Goal: Task Accomplishment & Management: Use online tool/utility

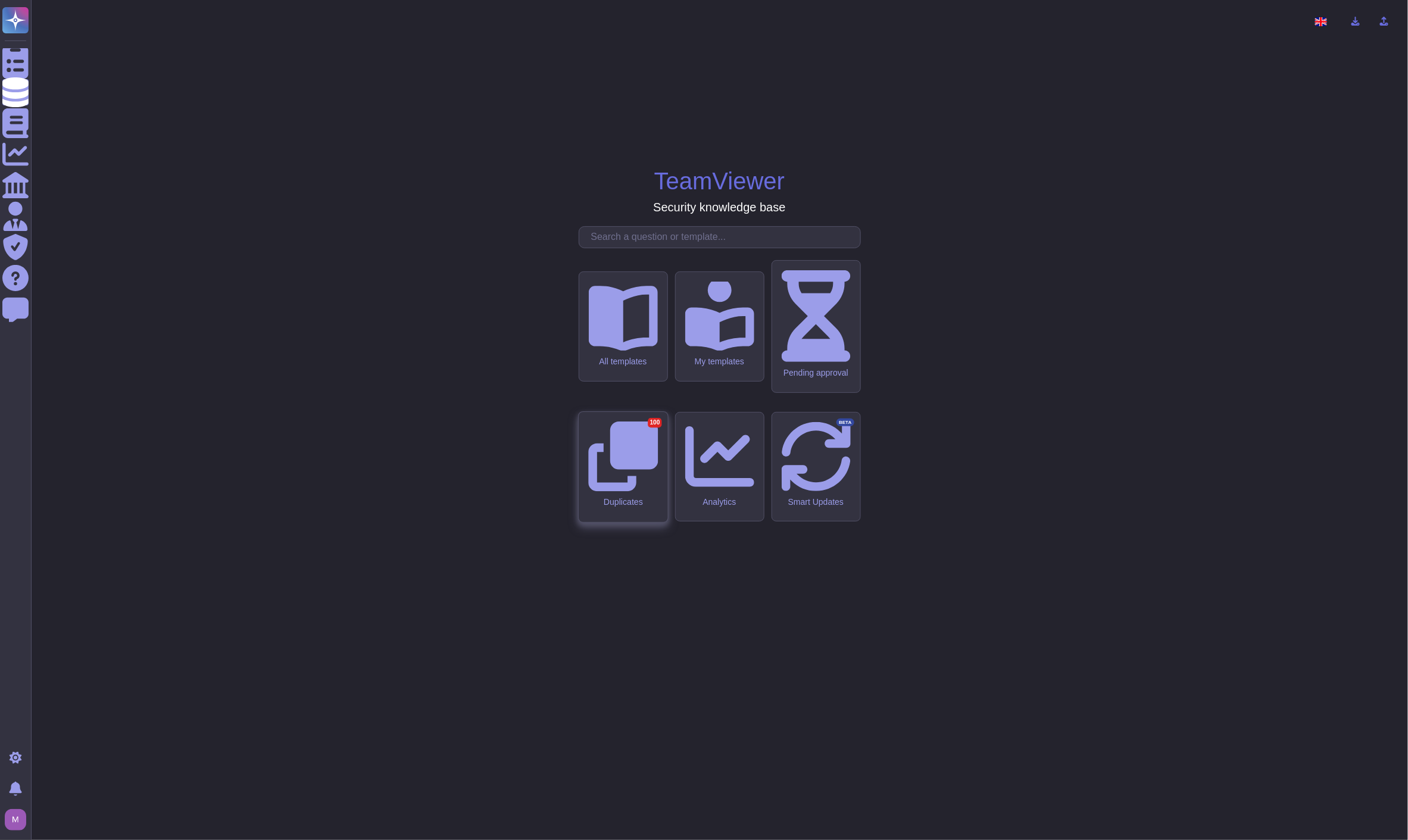
click at [614, 458] on icon at bounding box center [623, 456] width 70 height 70
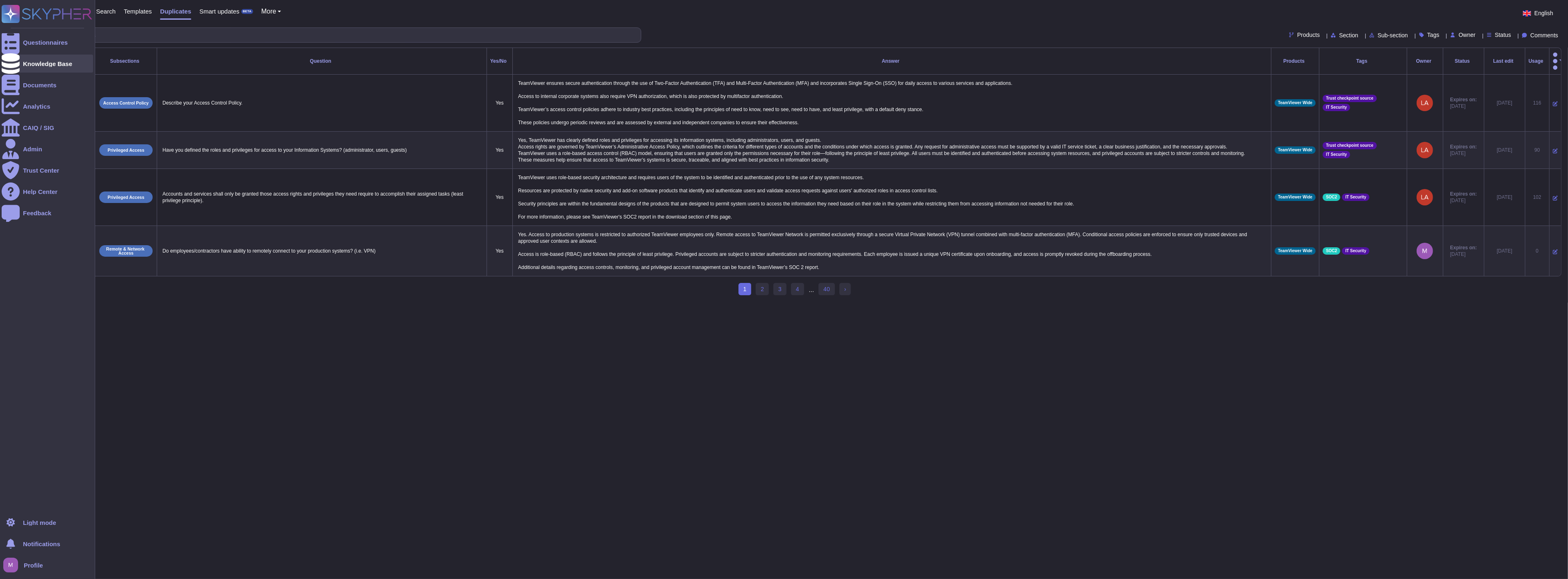
click at [23, 64] on div "Knowledge Base" at bounding box center [47, 64] width 49 height 6
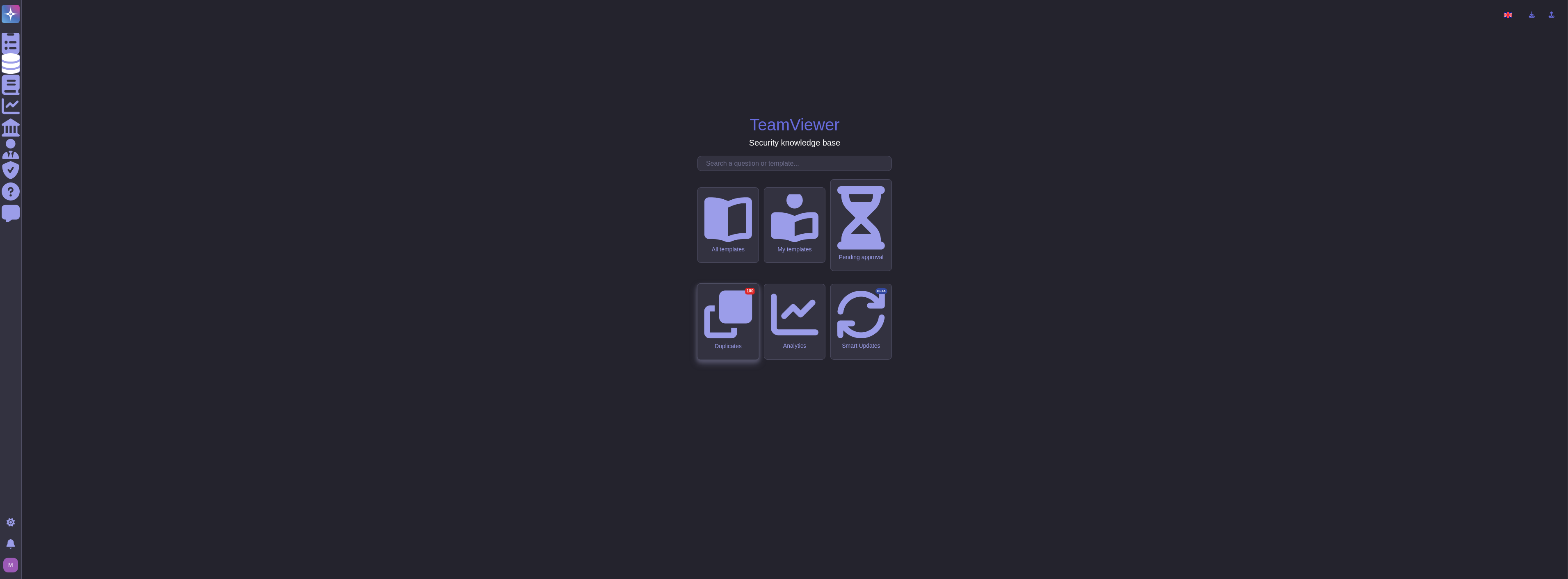
click at [723, 321] on icon at bounding box center [728, 314] width 48 height 48
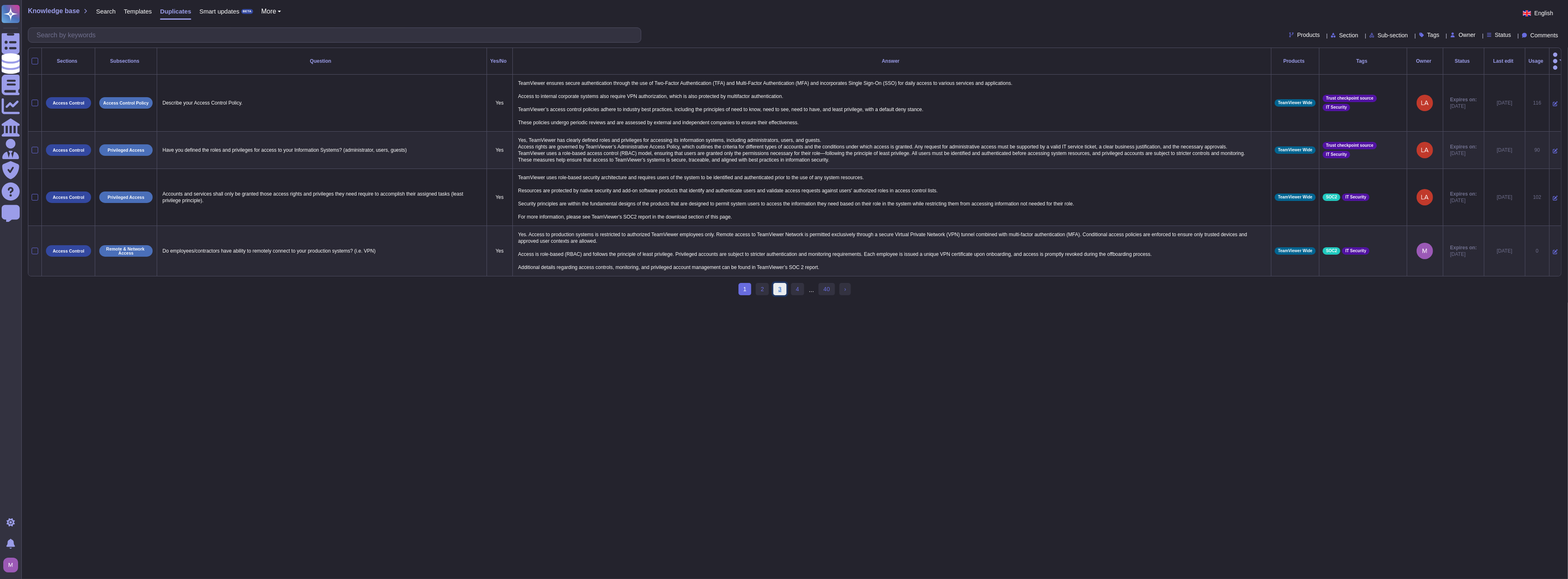
click at [782, 286] on link "3" at bounding box center [780, 289] width 13 height 12
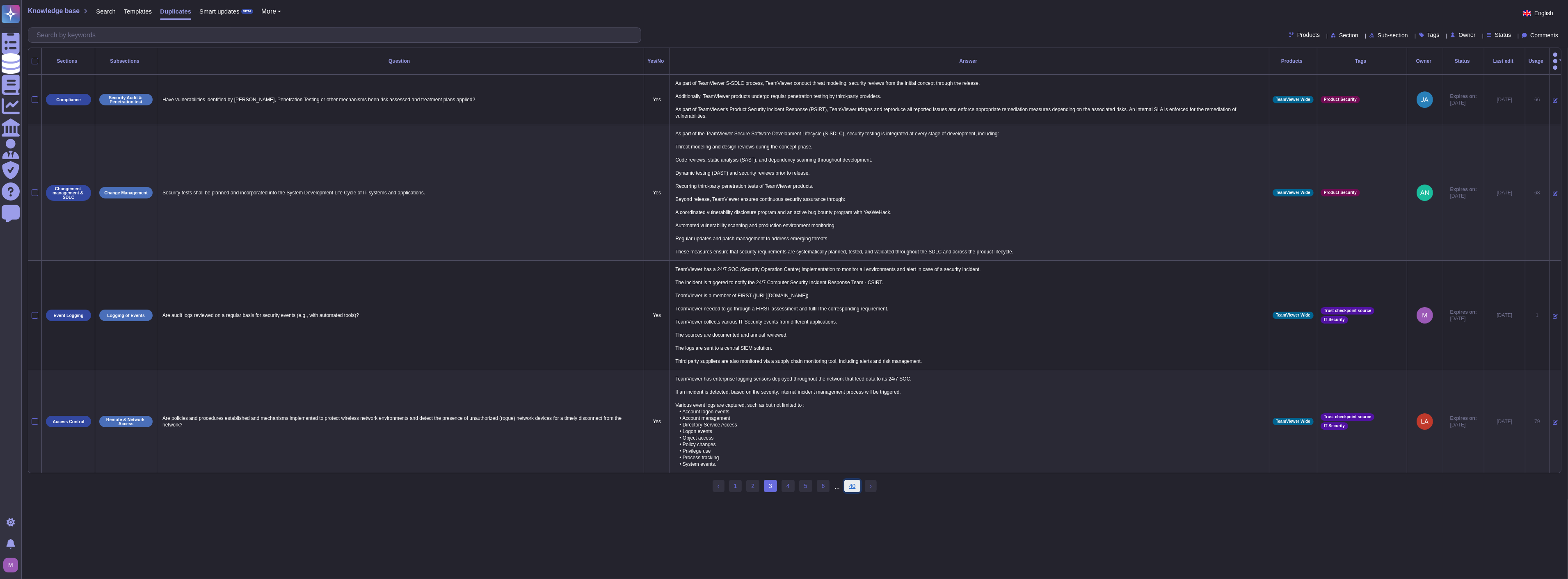
click at [849, 486] on link "40" at bounding box center [852, 486] width 16 height 12
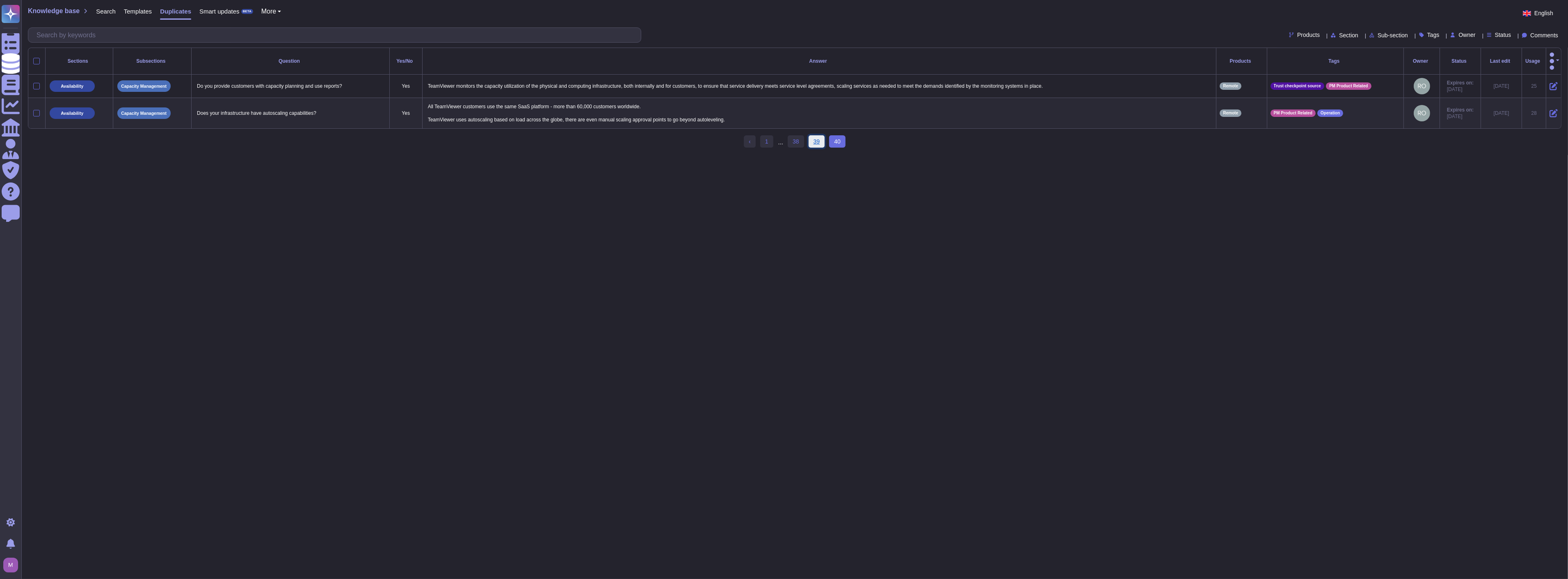
click at [819, 140] on link "39" at bounding box center [816, 141] width 16 height 12
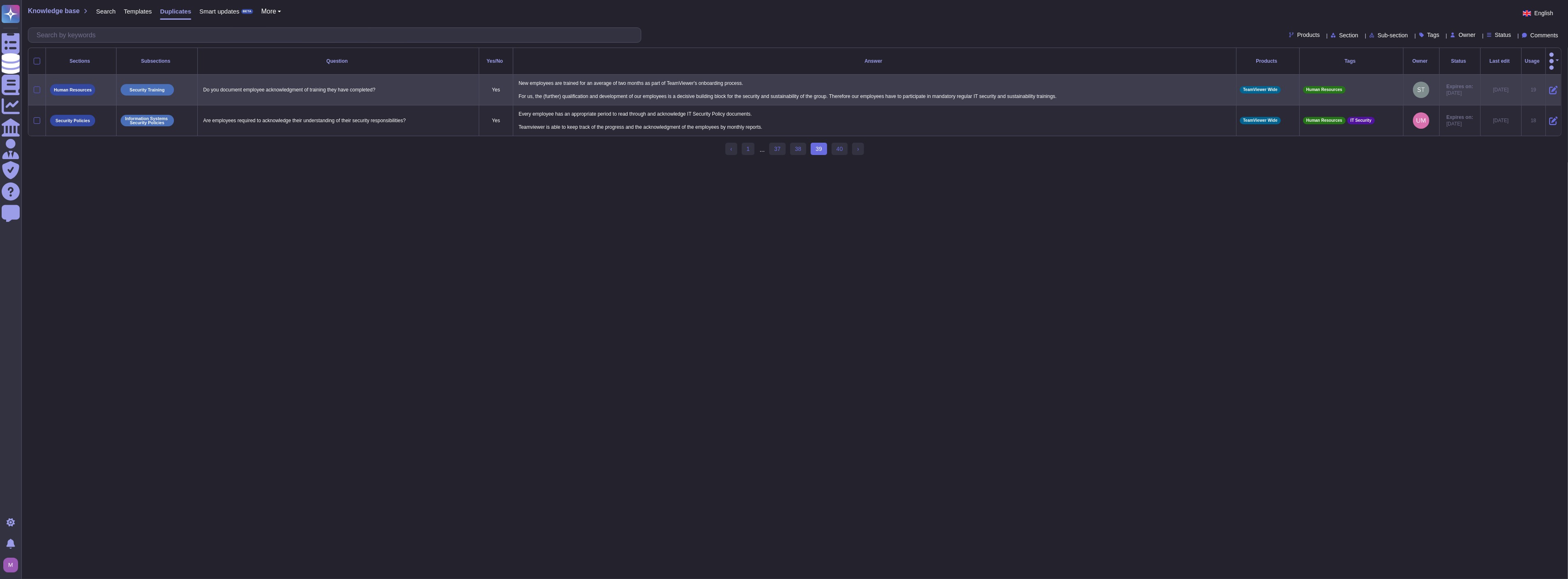
click at [35, 86] on div at bounding box center [37, 89] width 7 height 7
click at [0, 0] on input "checkbox" at bounding box center [0, 0] width 0 height 0
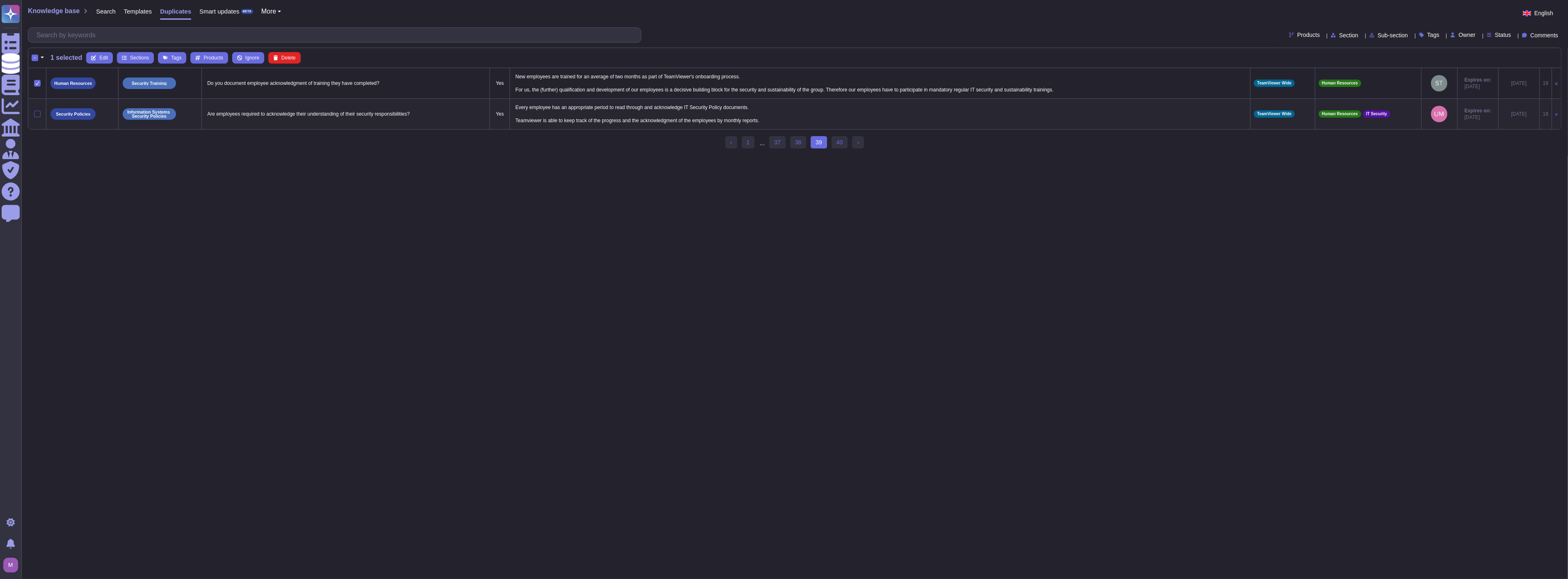
click at [38, 115] on div at bounding box center [37, 114] width 7 height 7
click at [0, 0] on input "checkbox" at bounding box center [0, 0] width 0 height 0
click at [217, 60] on span "Merge" at bounding box center [221, 58] width 14 height 5
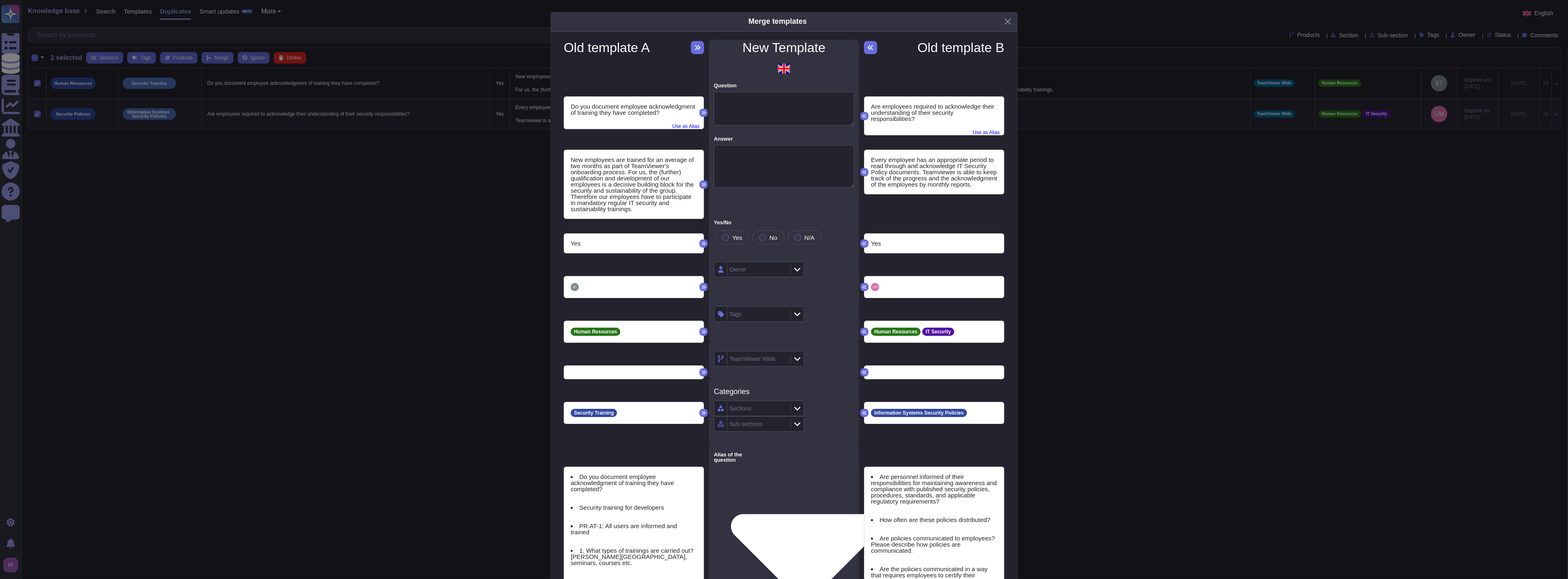
click at [970, 23] on div "Merge templates" at bounding box center [783, 22] width 467 height 19
click at [970, 23] on button "Close" at bounding box center [1007, 21] width 13 height 13
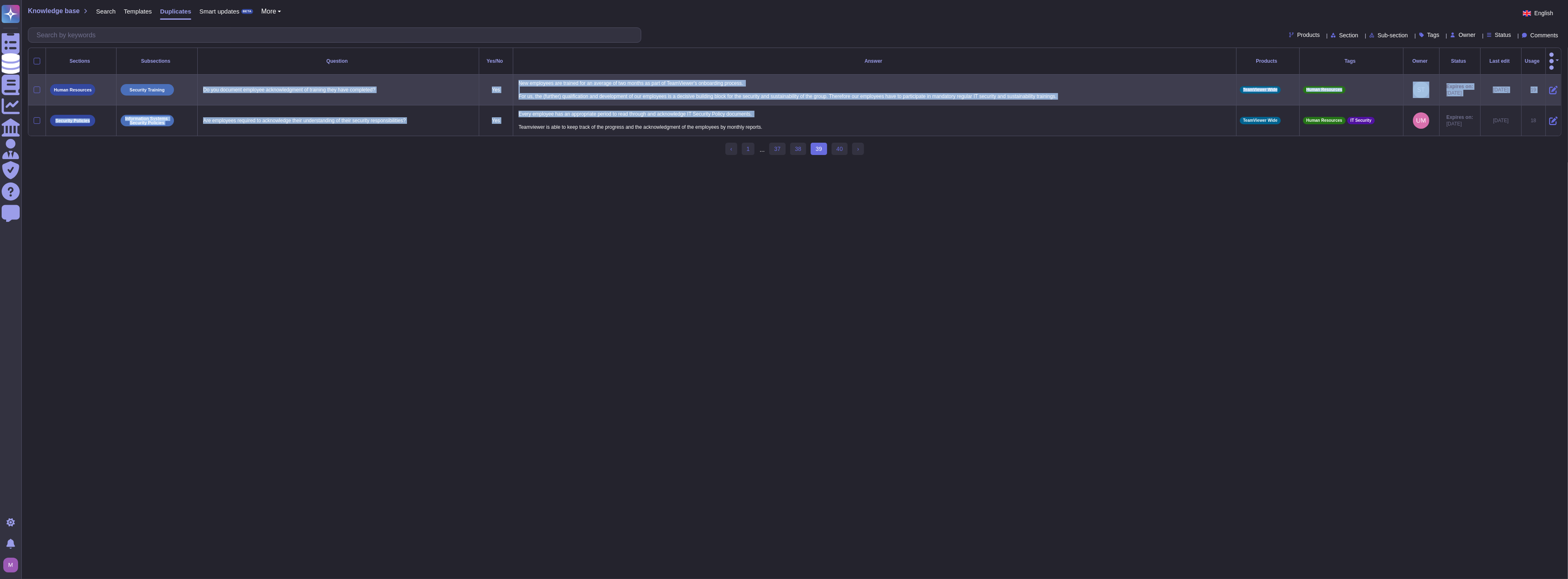
drag, startPoint x: 831, startPoint y: 112, endPoint x: 202, endPoint y: 82, distance: 629.7
click at [202, 82] on tbody "Human Resources Security Training Do you document employee acknowledgment of tr…" at bounding box center [795, 105] width 1533 height 61
copy tbody "Do you document employee acknowledgment of training they have completed? Yes Ne…"
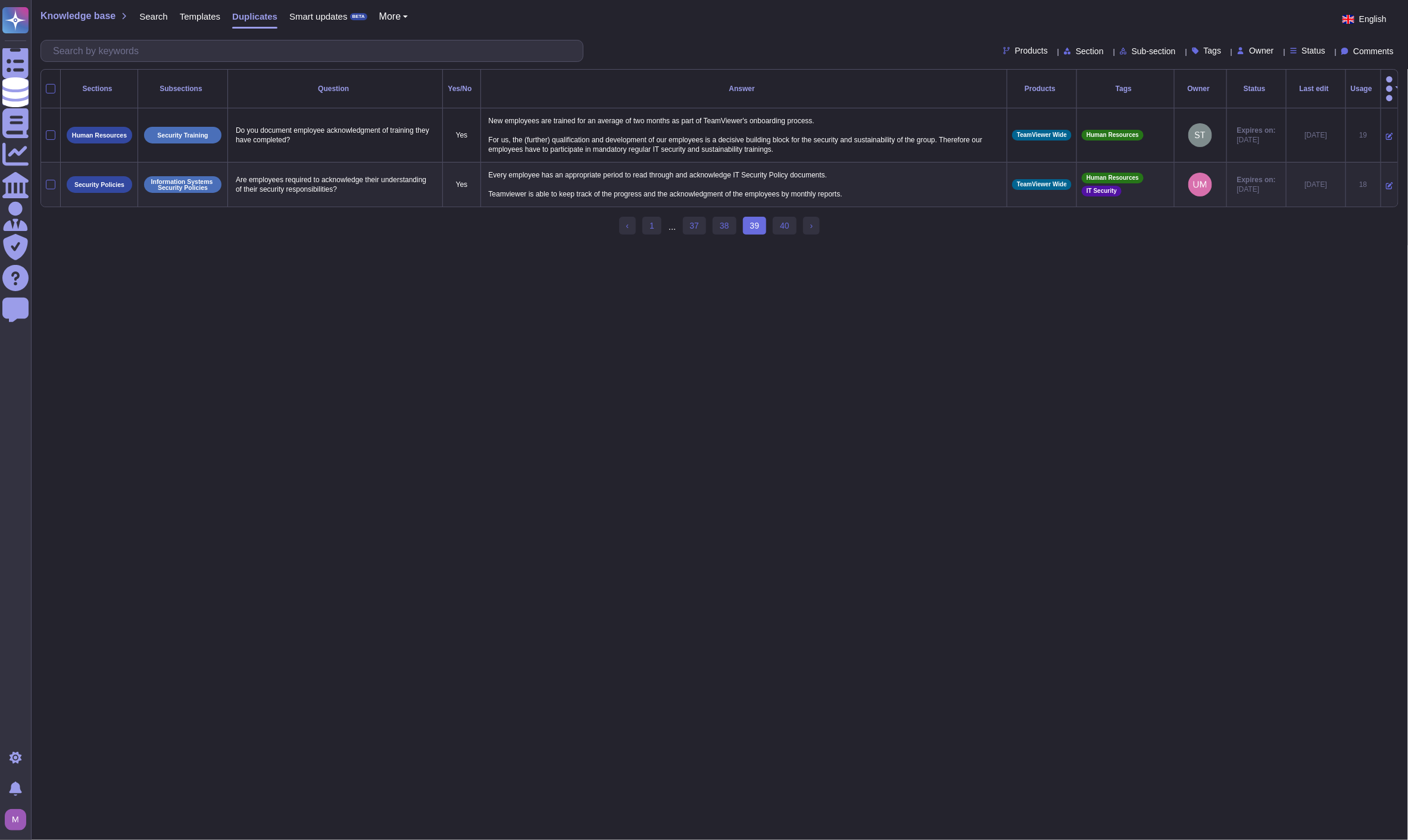
click at [263, 246] on html "Questionnaires Knowledge Base Documents Analytics CAIQ / SIG Admin Trust Center…" at bounding box center [704, 123] width 1408 height 246
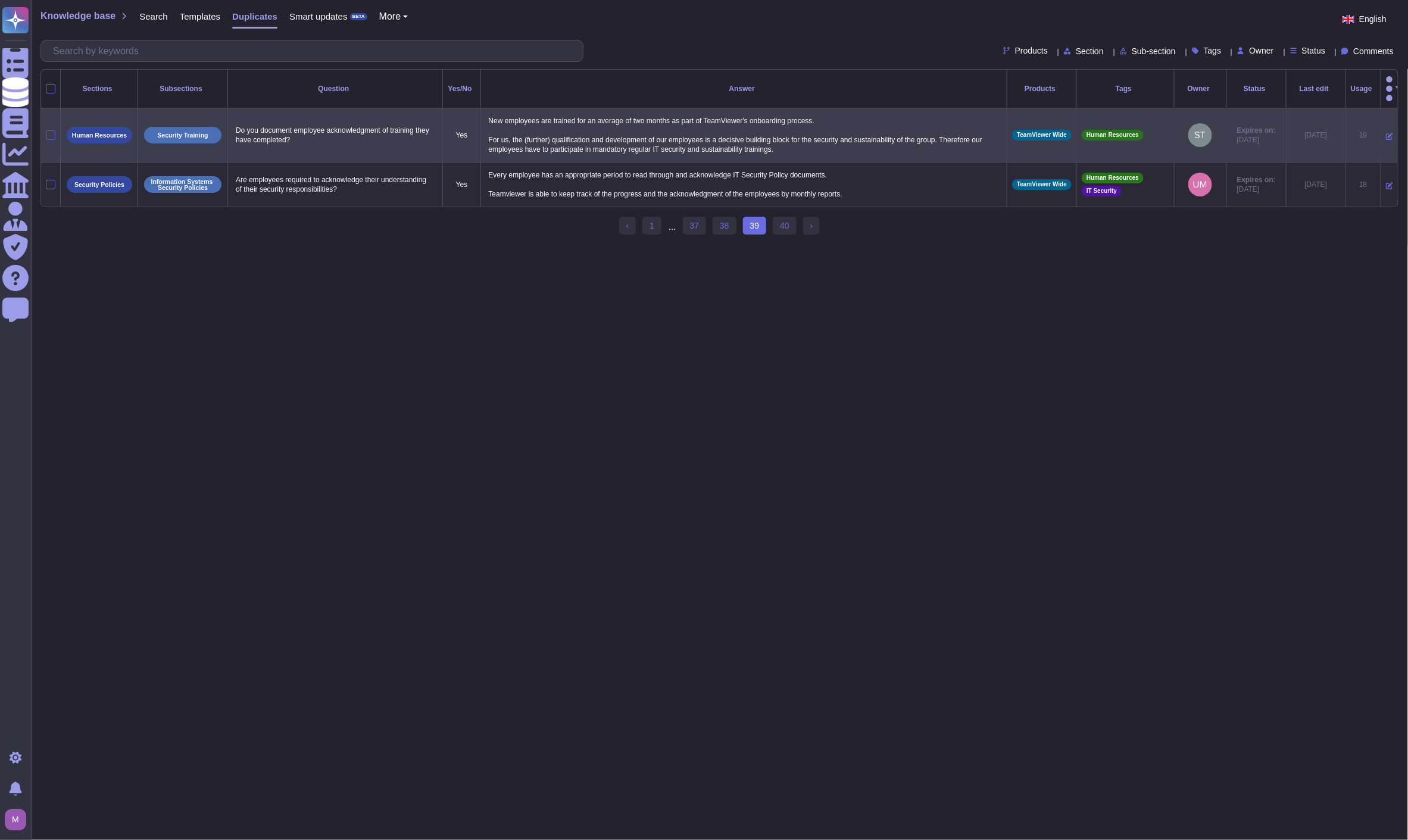
click at [50, 131] on div at bounding box center [50, 135] width 10 height 10
click at [0, 0] on input "checkbox" at bounding box center [0, 0] width 0 height 0
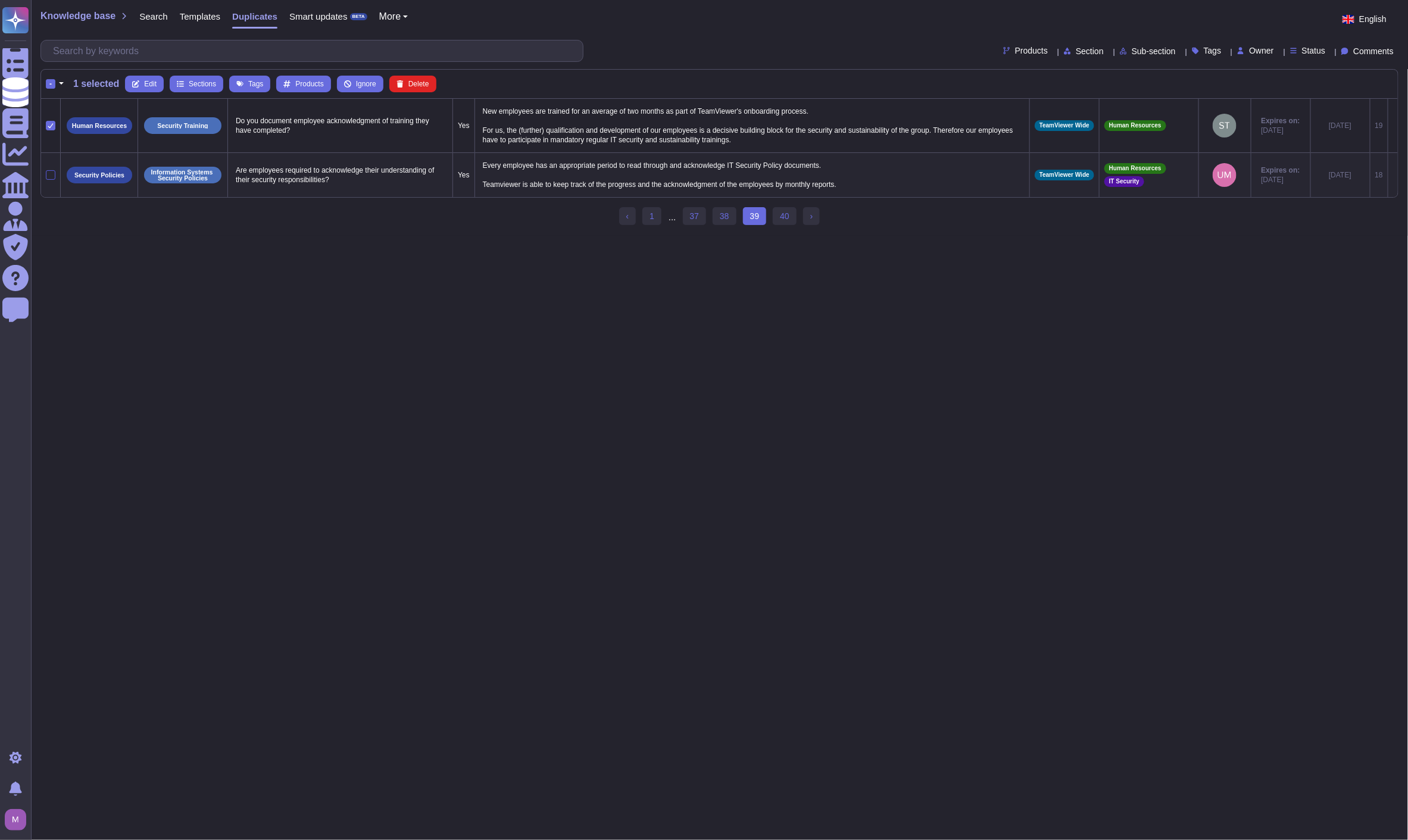
click at [52, 173] on div at bounding box center [50, 175] width 10 height 10
click at [0, 0] on input "checkbox" at bounding box center [0, 0] width 0 height 0
click at [311, 87] on span "Merge" at bounding box center [321, 84] width 20 height 7
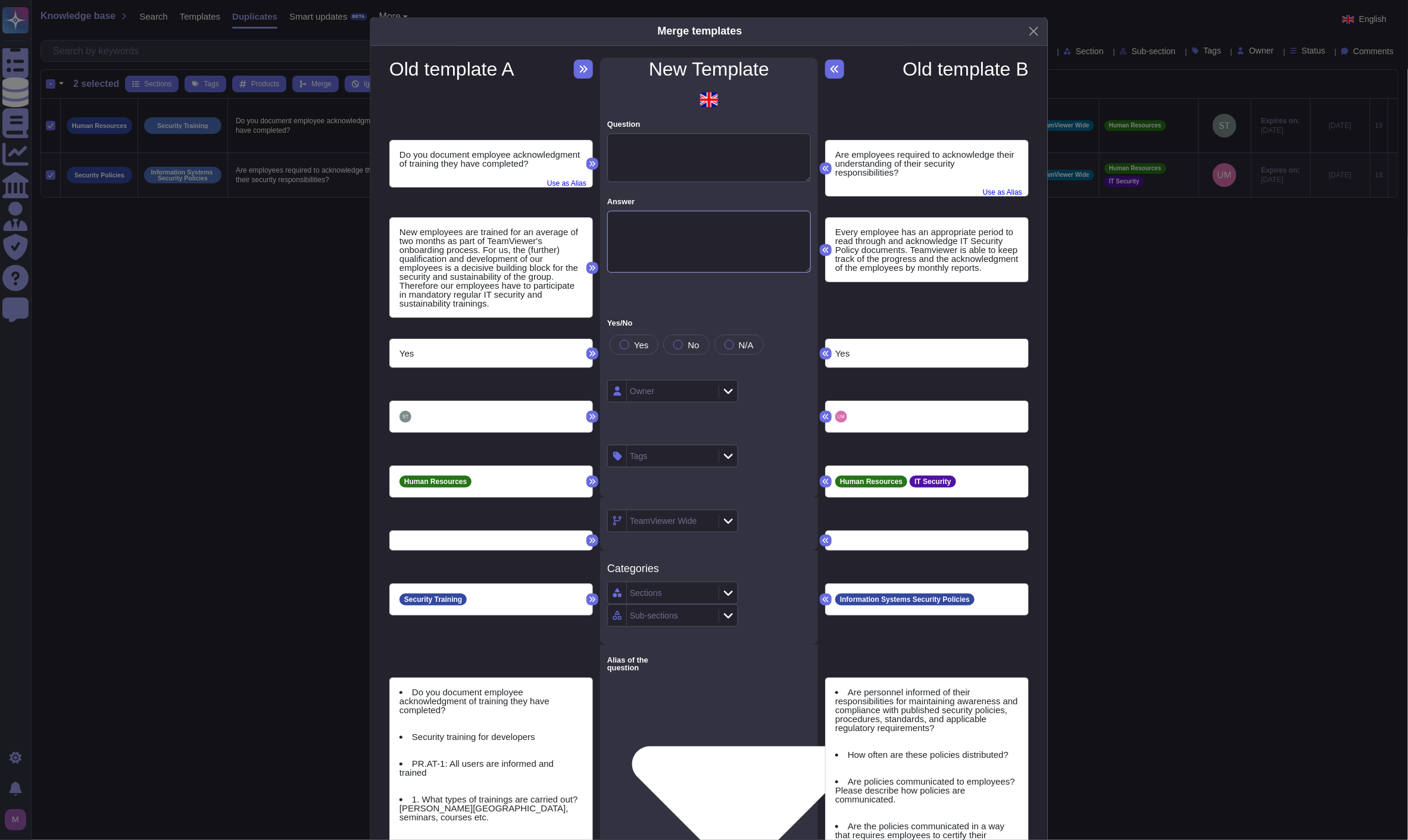
click at [685, 231] on textarea "Answer" at bounding box center [708, 242] width 204 height 62
paste textarea "Mandatory Training: All TeamViewer employees are required to participate in reg…"
type textarea "Mandatory Training: All TeamViewer employees are required to participate in reg…"
drag, startPoint x: 542, startPoint y: 169, endPoint x: 341, endPoint y: 141, distance: 202.9
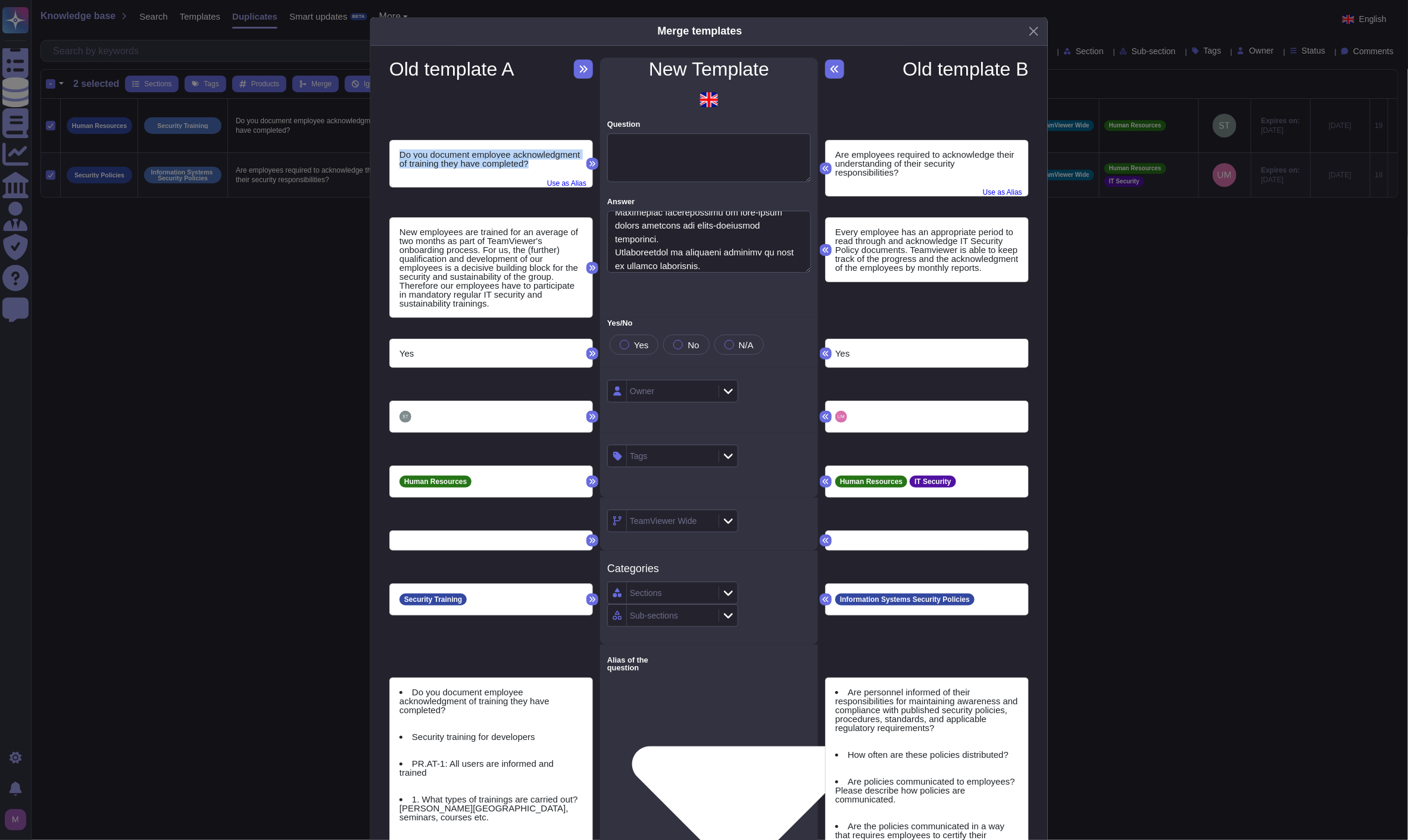
click at [341, 141] on div "Merge templates Old template A New Template Old template B Do you document empl…" at bounding box center [704, 420] width 1408 height 840
click at [686, 163] on textarea "Question" at bounding box center [708, 157] width 204 height 49
drag, startPoint x: 534, startPoint y: 164, endPoint x: 378, endPoint y: 157, distance: 156.2
click at [382, 157] on div "Do you document employee acknowledgment of training they have completed? Use as…" at bounding box center [491, 151] width 218 height 89
copy p "Do you document employee acknowledgment of training they have completed?"
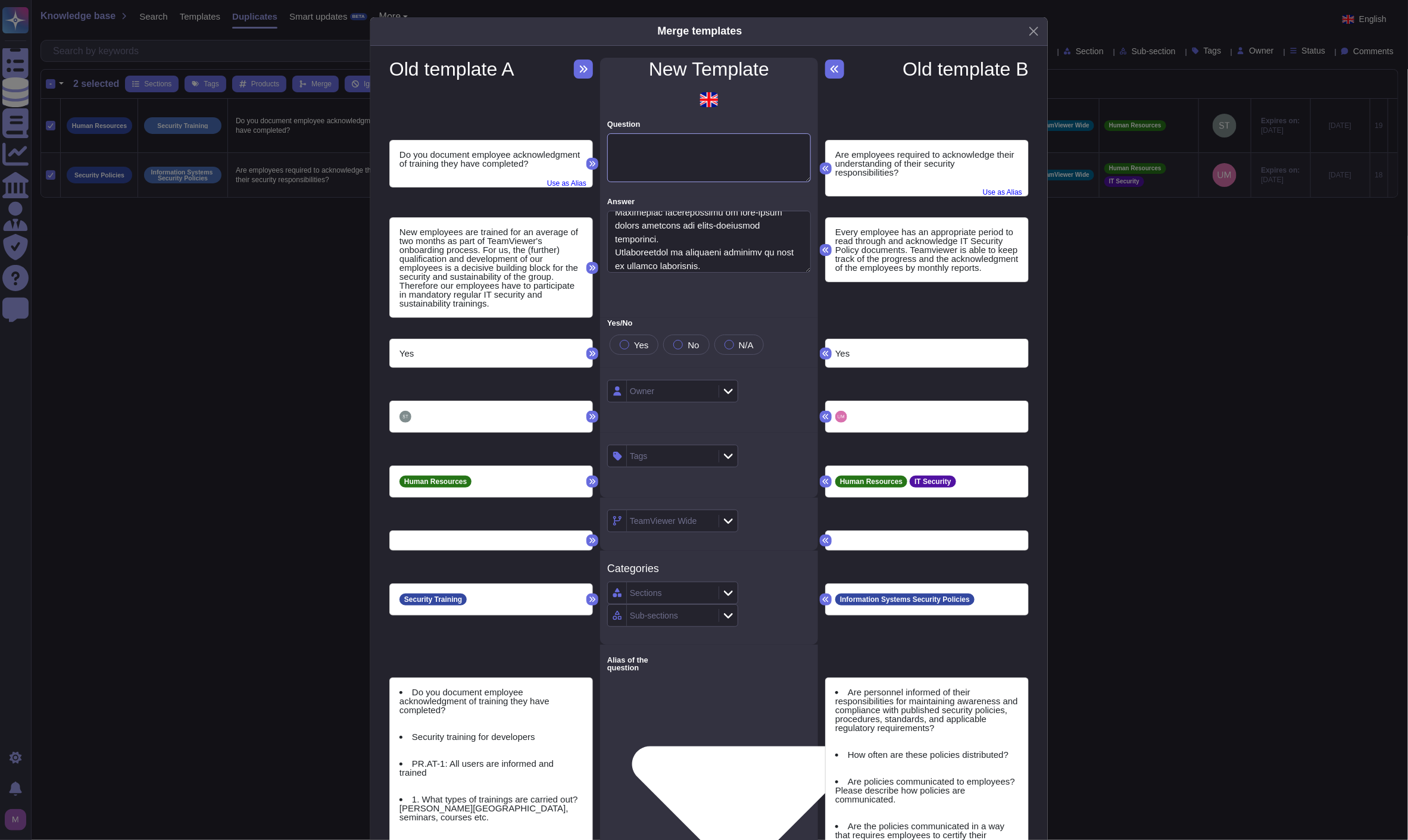
click at [694, 155] on textarea "Question" at bounding box center [708, 157] width 204 height 49
click at [671, 239] on textarea "Answer" at bounding box center [708, 242] width 204 height 62
click at [1027, 36] on button "Close" at bounding box center [1033, 31] width 19 height 19
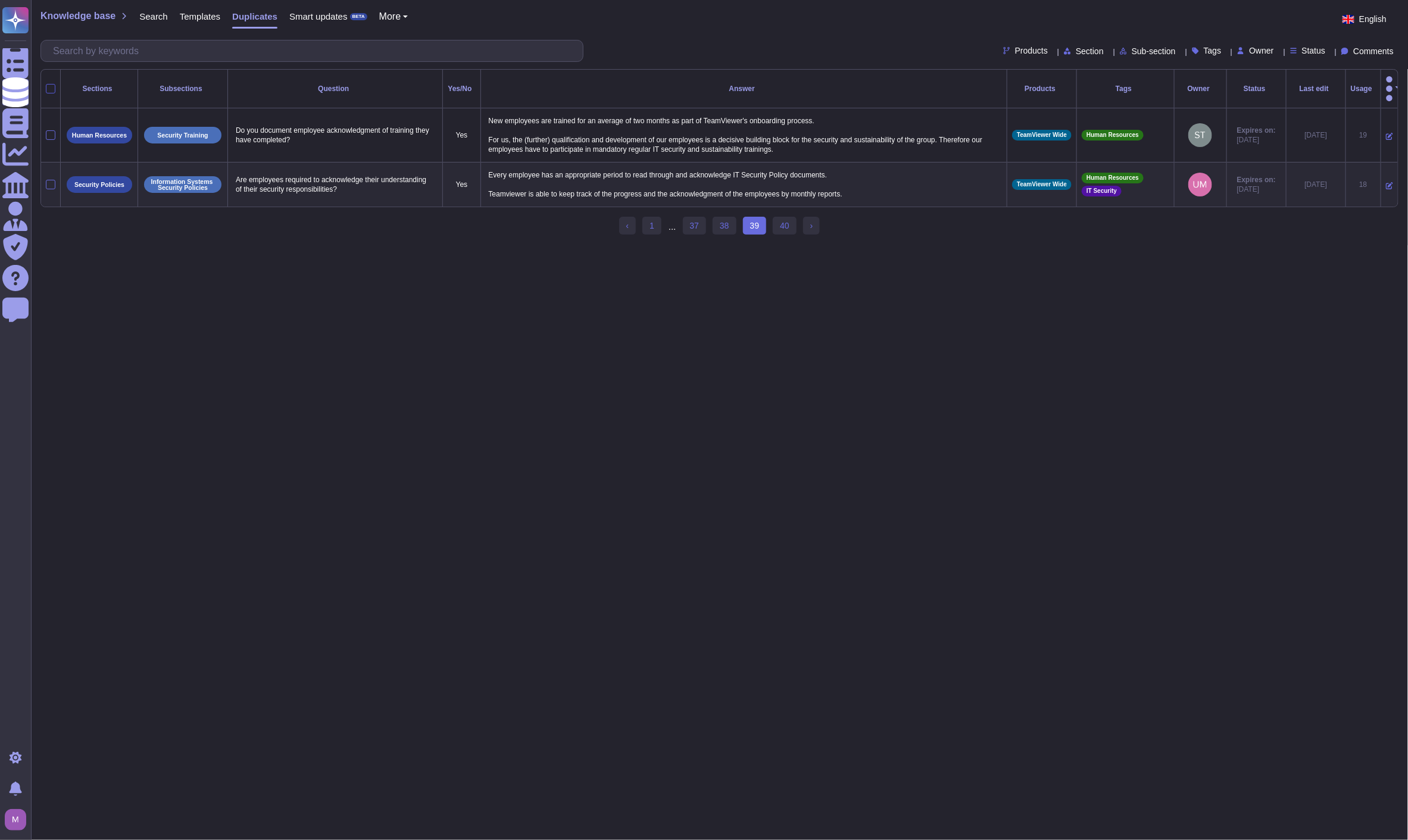
click at [52, 84] on div at bounding box center [50, 88] width 10 height 10
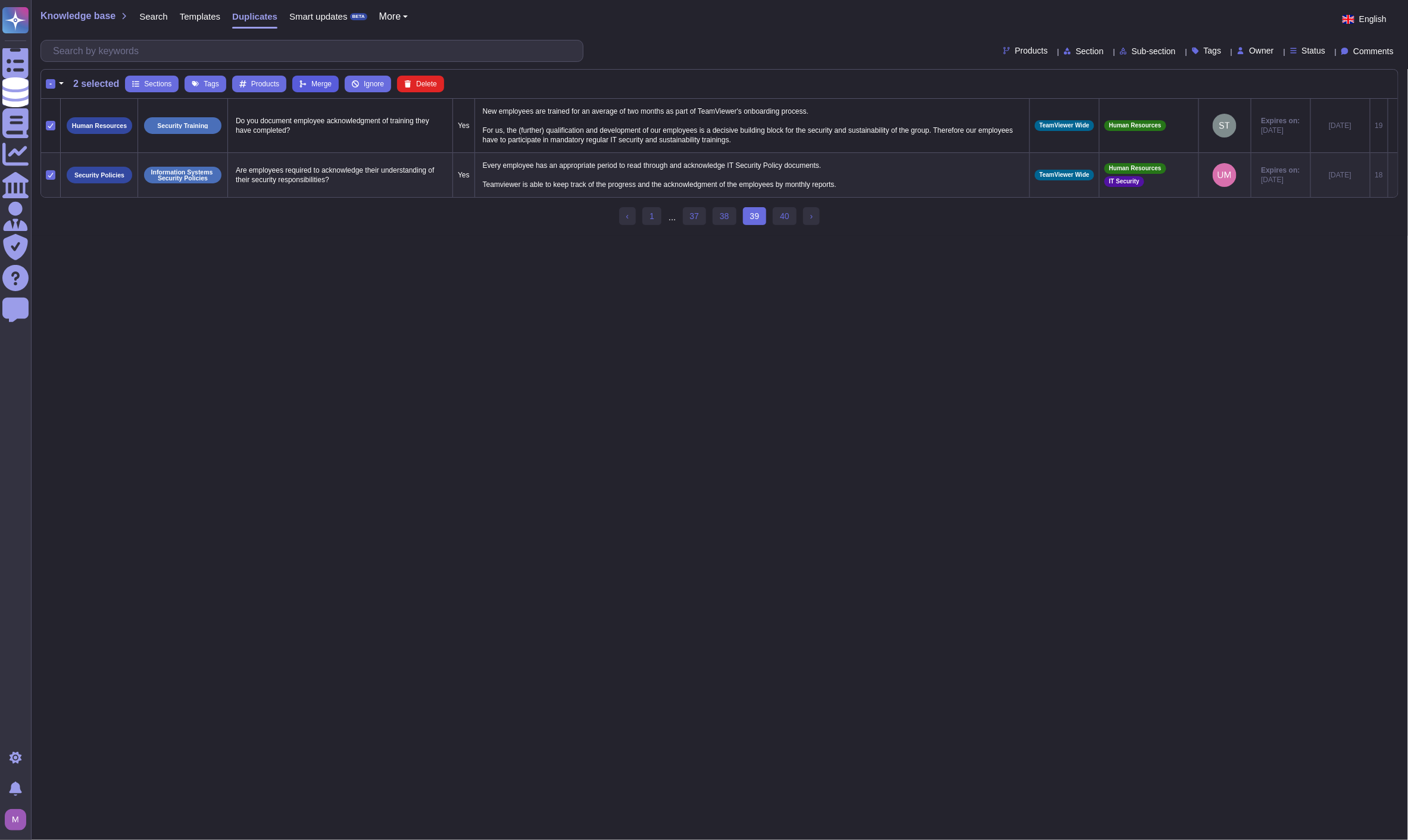
click at [320, 84] on span "Merge" at bounding box center [321, 84] width 20 height 7
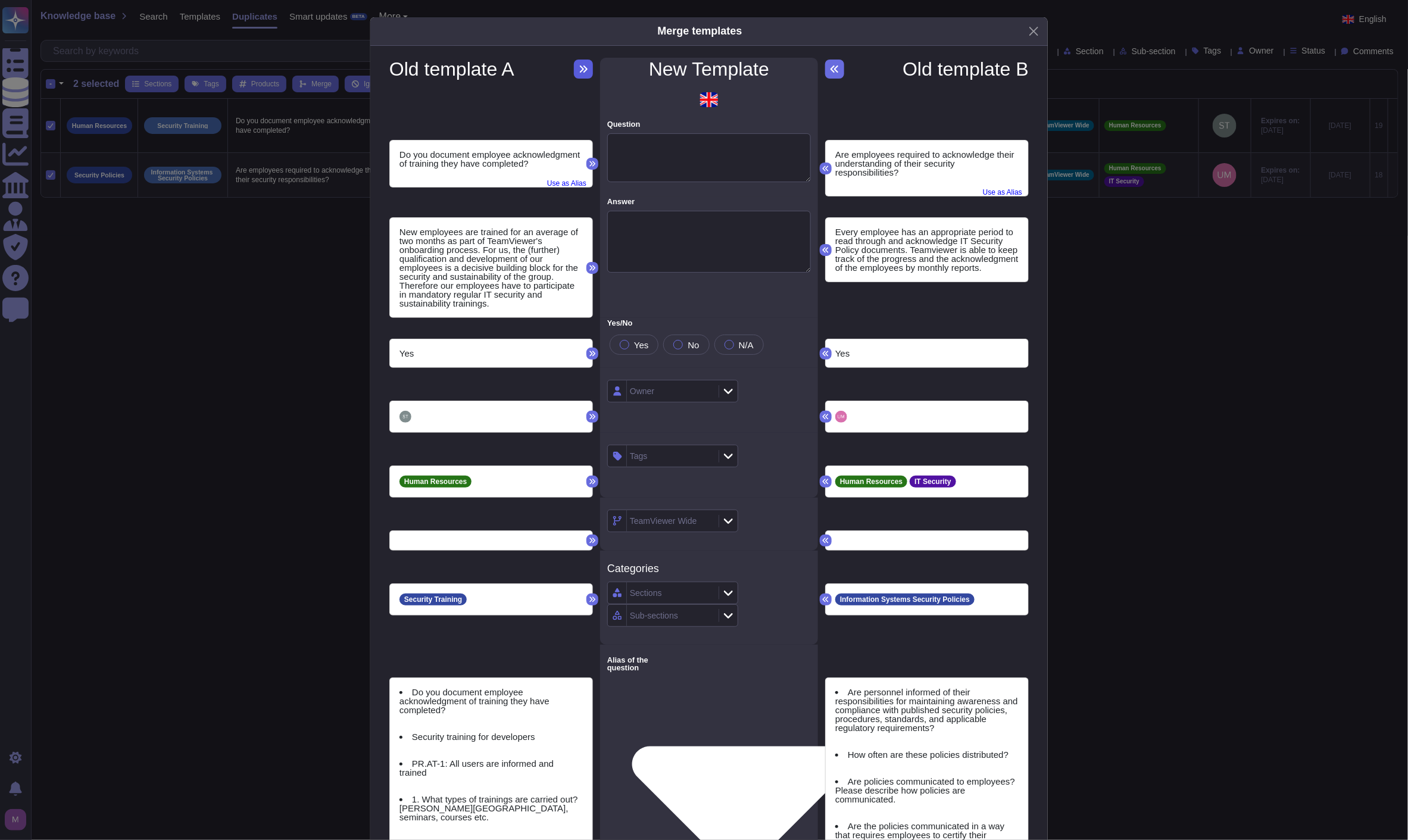
click at [574, 68] on button at bounding box center [584, 69] width 19 height 19
type textarea "Do you document employee acknowledgment of training they have completed?"
type textarea "New employees are trained for an average of two months as part of TeamViewer's …"
type textarea "Do you document employee acknowledgment of training they have completed?"
type textarea "Security training for developers"
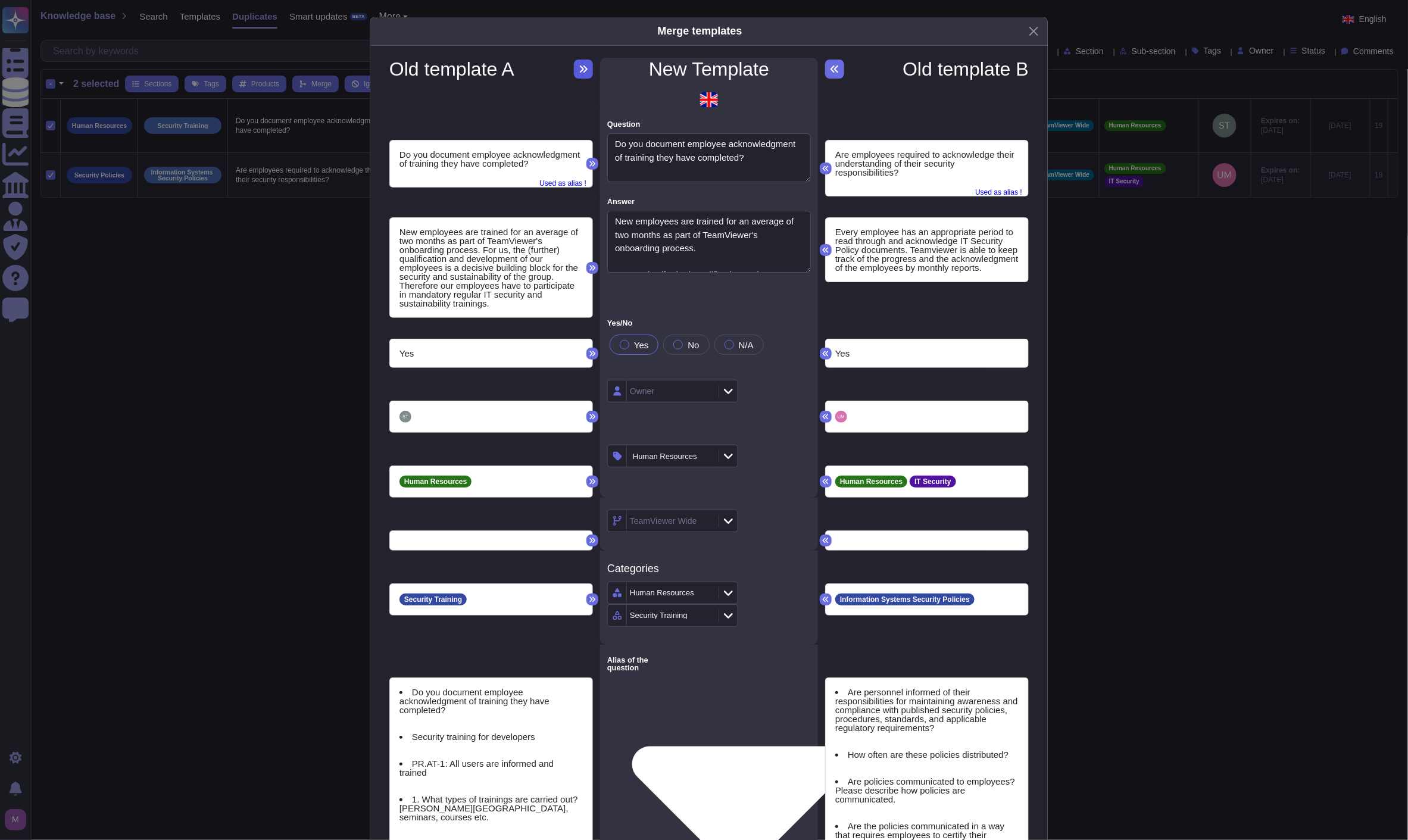
type textarea "PR.AT-1: All users are informed and trained"
type textarea "1. What types of trainings are carried out? [PERSON_NAME][GEOGRAPHIC_DATA], sem…"
type textarea "5. Which employees/roles are undergoing which training [DATE]? Are consultants …"
type textarea "6. Is it mandatory for new employees/consultants to receive basic training in i…"
type textarea "Specialised (technical) security training for ICT"
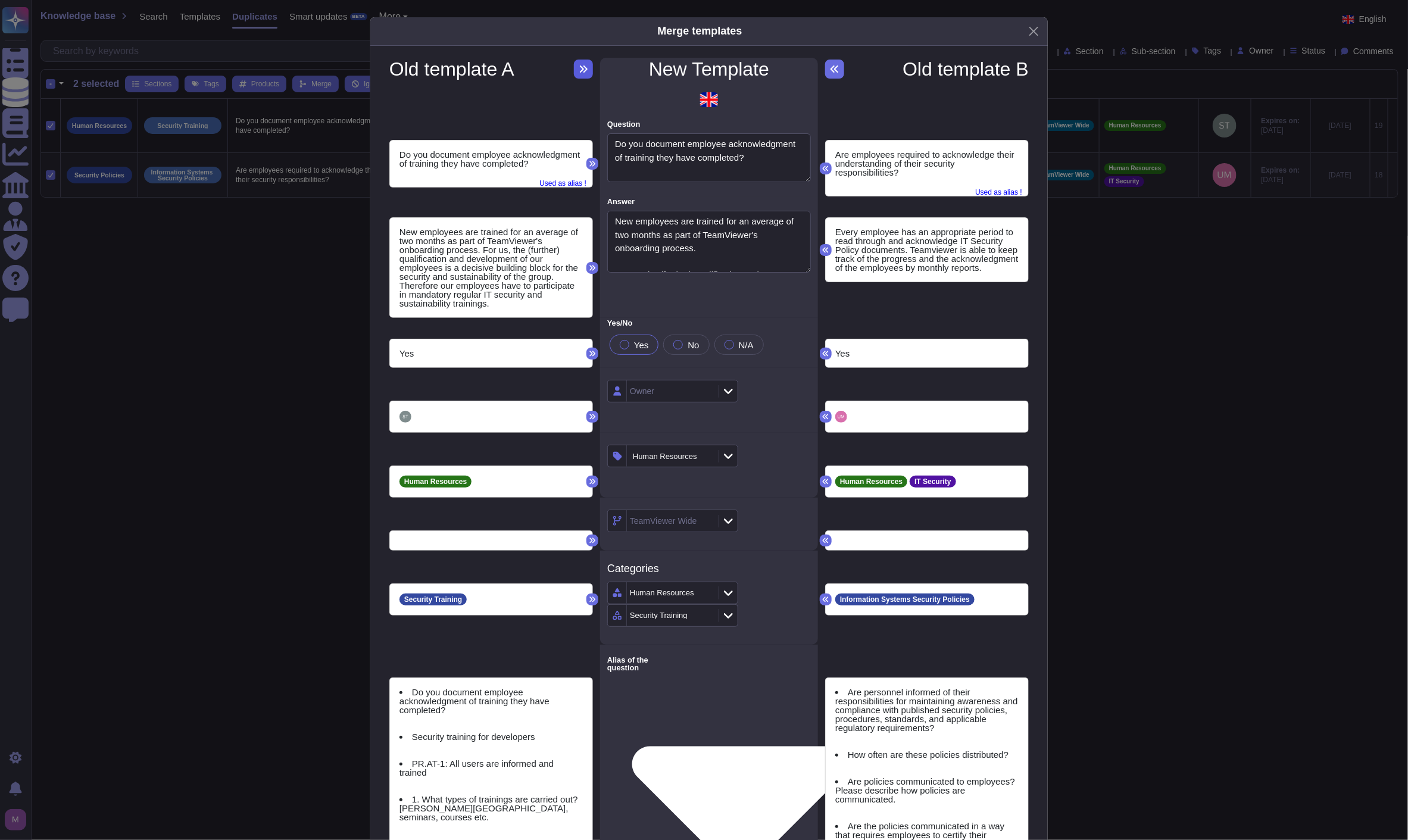
type textarea "Is training on legislative and regulatory requirements provided and updated on …"
type textarea "Are personnel informed of their responsibilities for maintaining awareness and …"
type textarea "How often are these policies distributed?"
type textarea "Are policies communicated to employees? Please describe how policies are commun…"
type textarea "Are the policies communicated in a way that requires employees to certify their…"
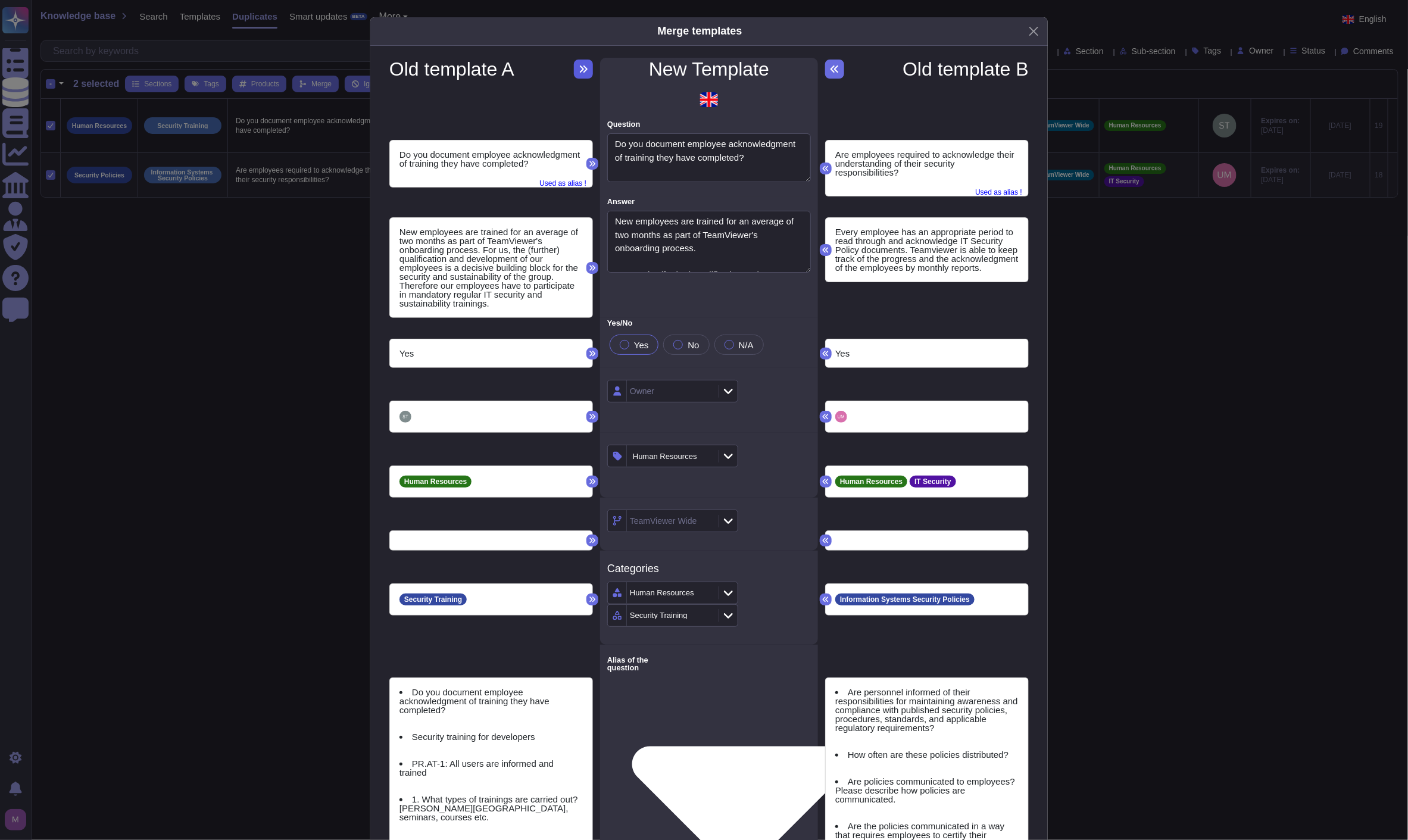
type textarea "Is your information security policies and procedures (ISSP) communicated to sta…"
type textarea "Are information security/cybersecurity policies communicated to staff and are e…"
type textarea "Are your information security policies and procedures made available to all imp…"
type textarea "Are employees required to acknowledge their understanding of their security res…"
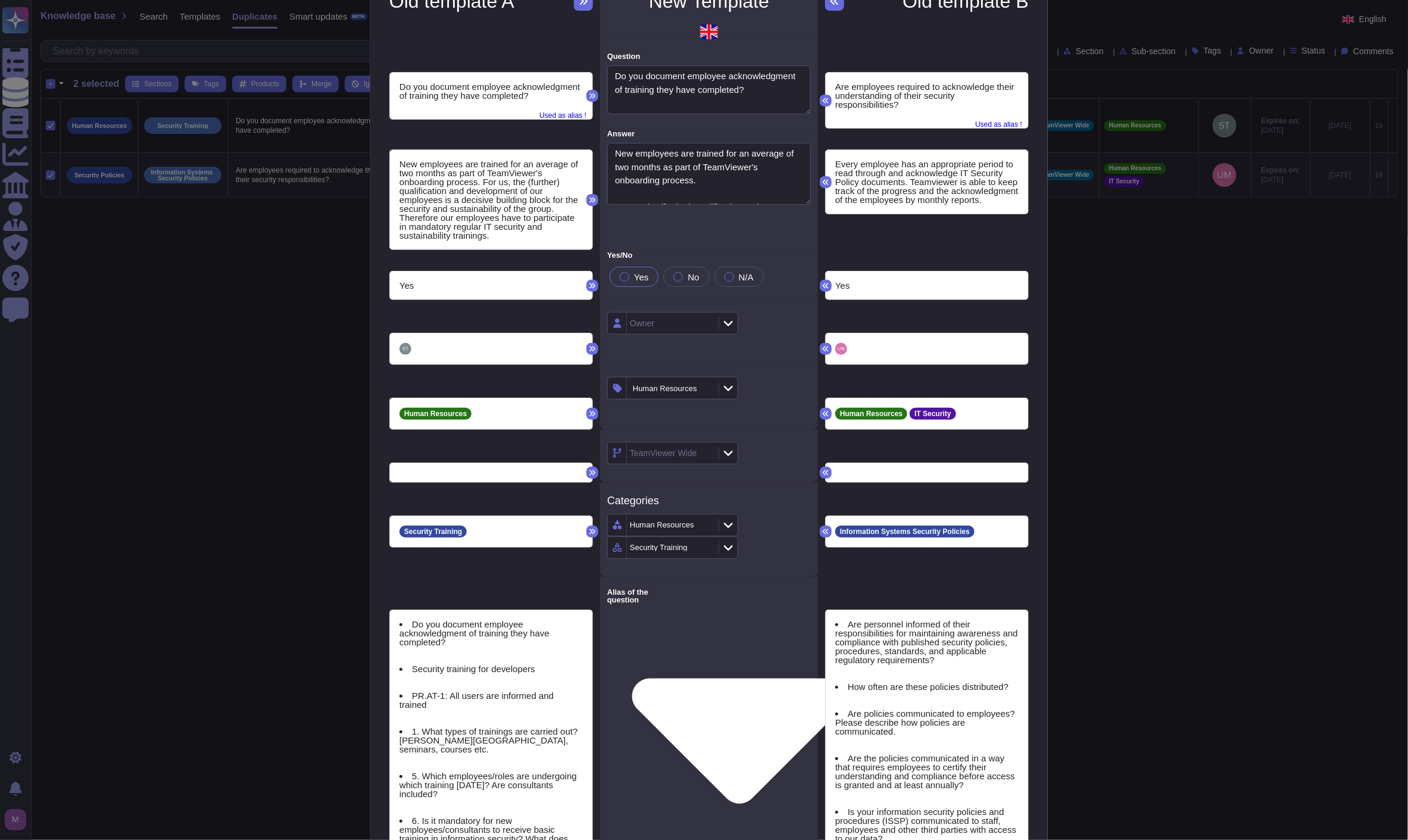
scroll to position [2, 0]
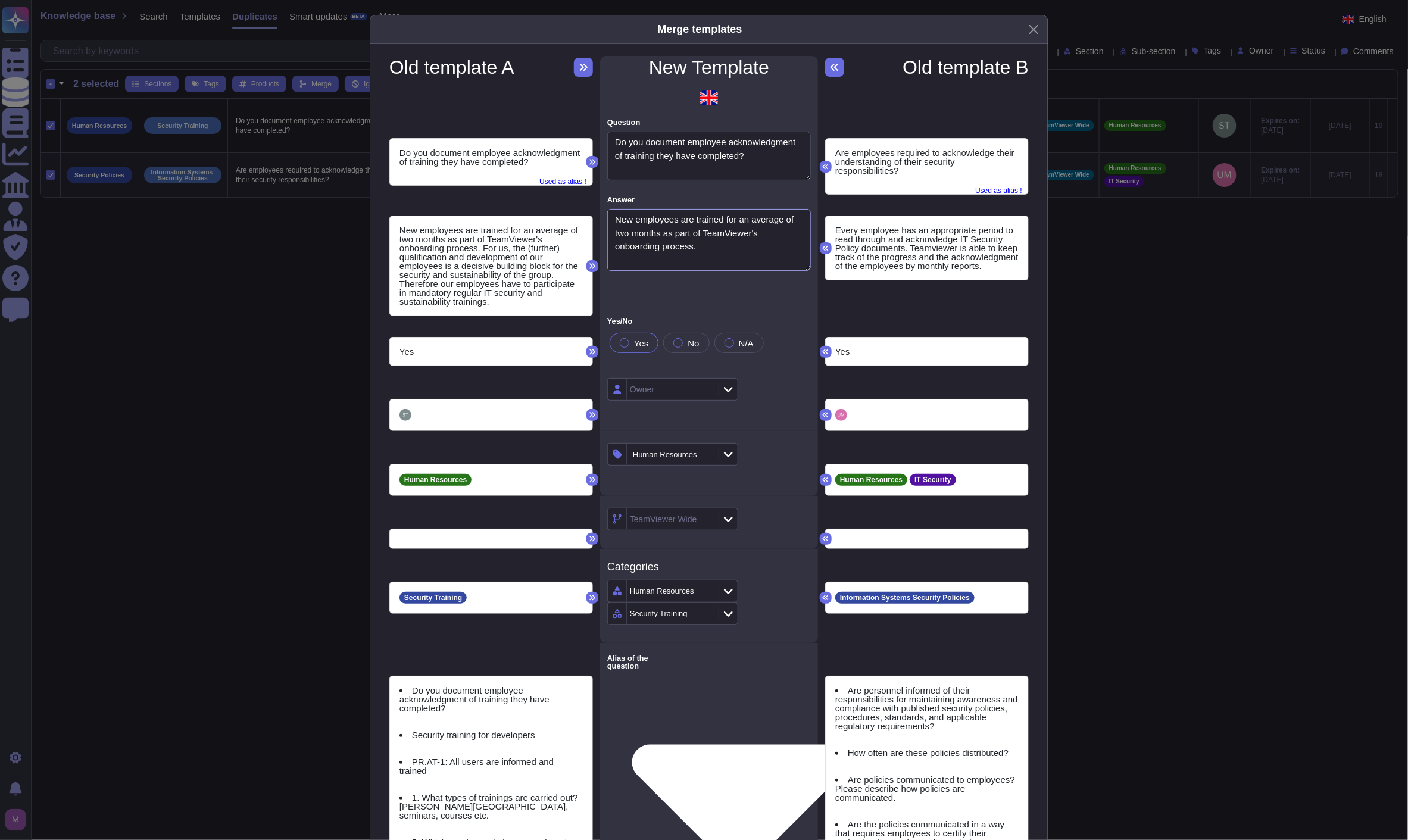
drag, startPoint x: 709, startPoint y: 248, endPoint x: 543, endPoint y: 223, distance: 167.9
click at [538, 198] on div "New employees are trained for an average of two months as part of TeamViewer's …" at bounding box center [709, 254] width 654 height 121
click at [699, 243] on textarea "New employees are trained for an average of two months as part of TeamViewer's …" at bounding box center [708, 240] width 204 height 62
drag, startPoint x: 711, startPoint y: 250, endPoint x: 576, endPoint y: 208, distance: 141.4
click at [576, 208] on div "New employees are trained for an average of two months as part of TeamViewer's …" at bounding box center [709, 254] width 654 height 121
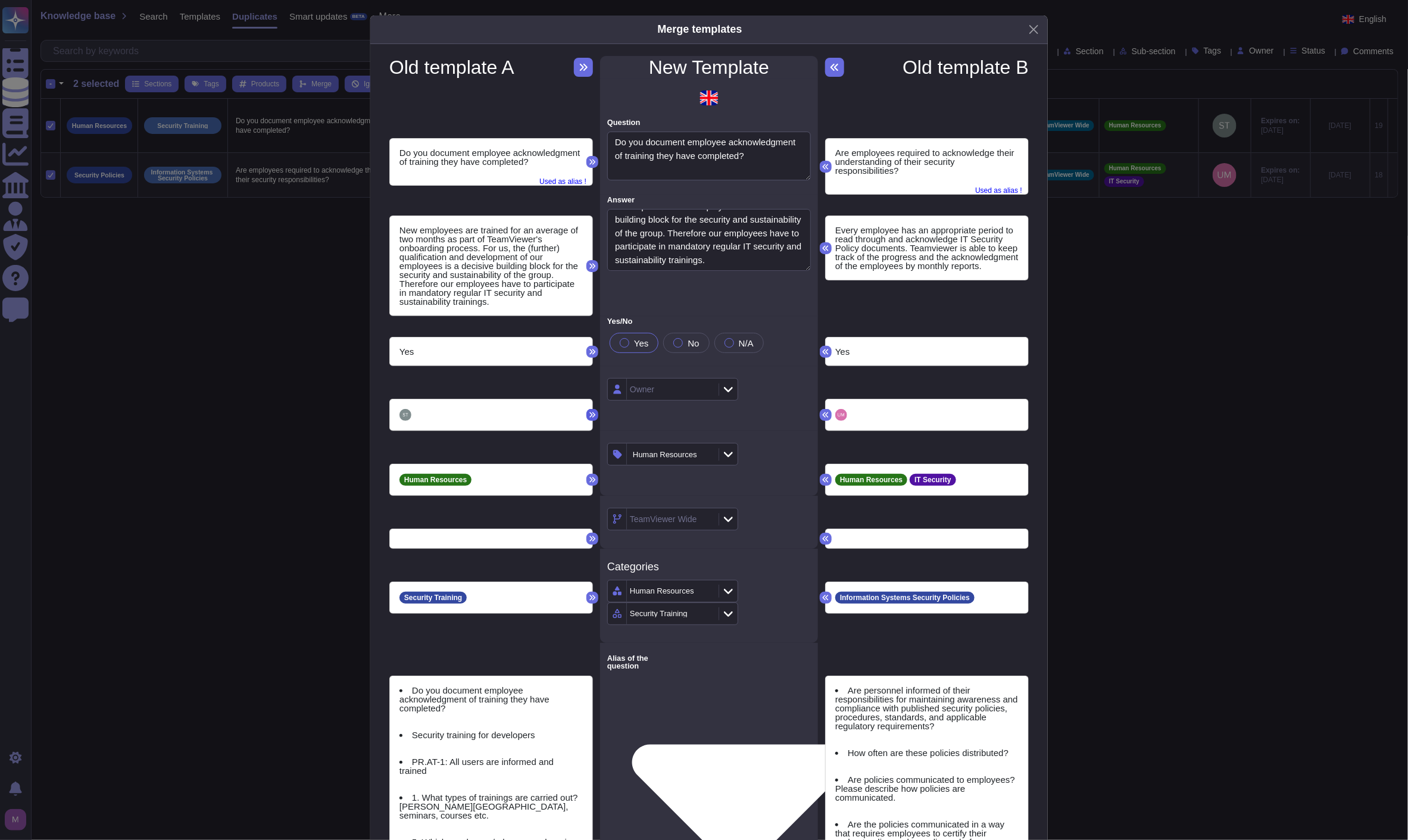
click at [590, 414] on icon at bounding box center [593, 415] width 6 height 5
click at [591, 414] on icon at bounding box center [593, 415] width 7 height 7
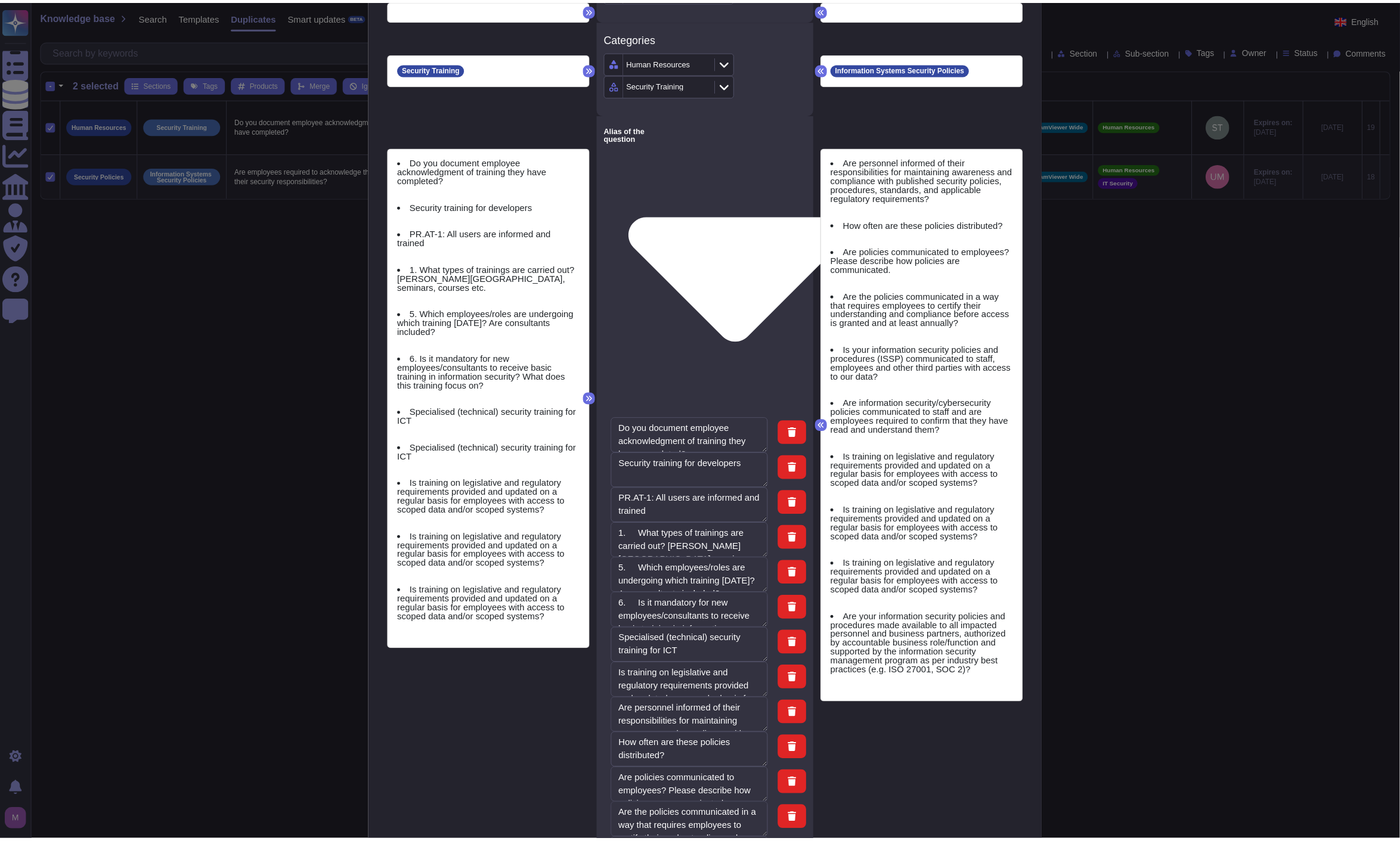
scroll to position [54, 0]
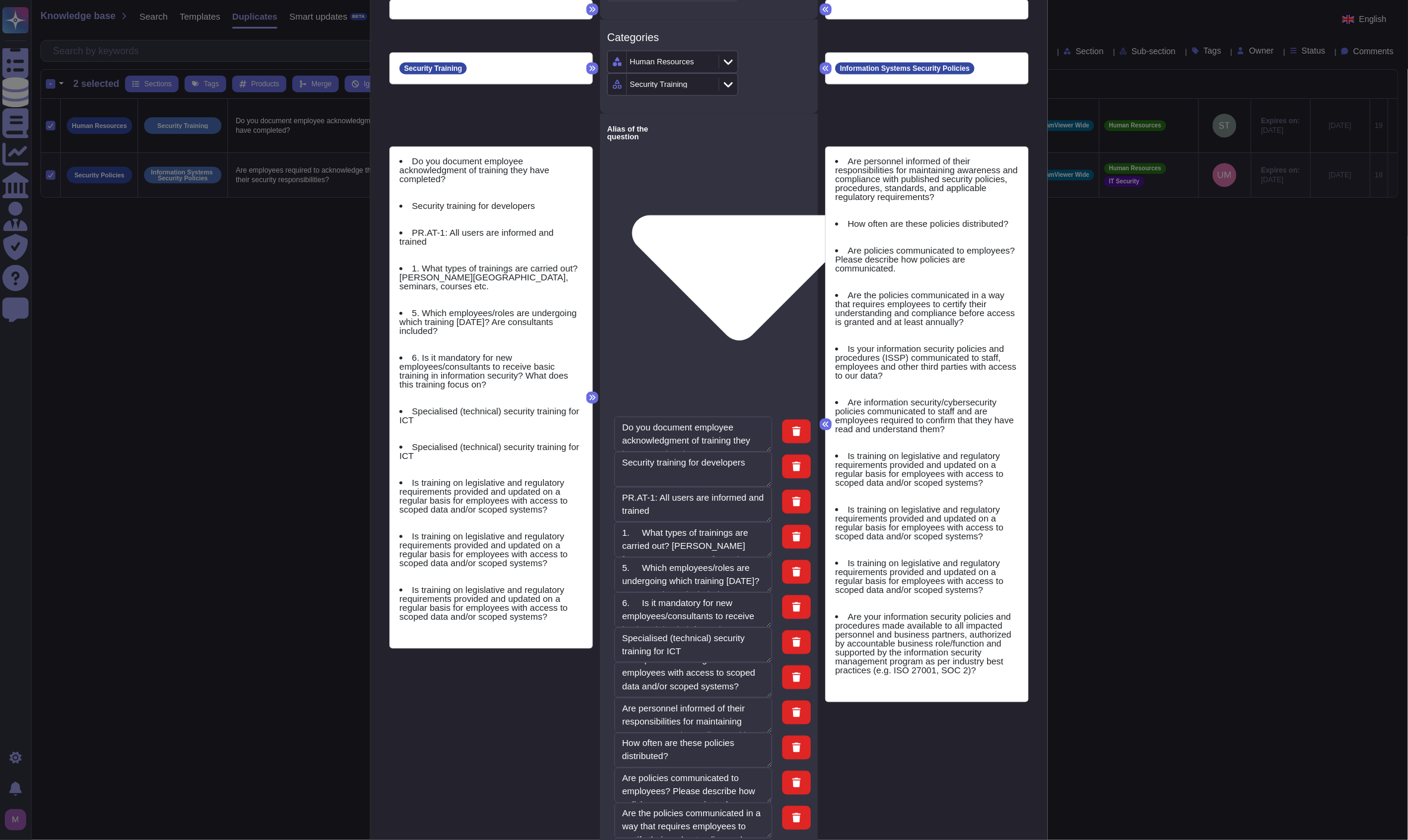
type textarea "1. What types of trainings are carried out? [PERSON_NAME][GEOGRAPHIC_DATA], sem…"
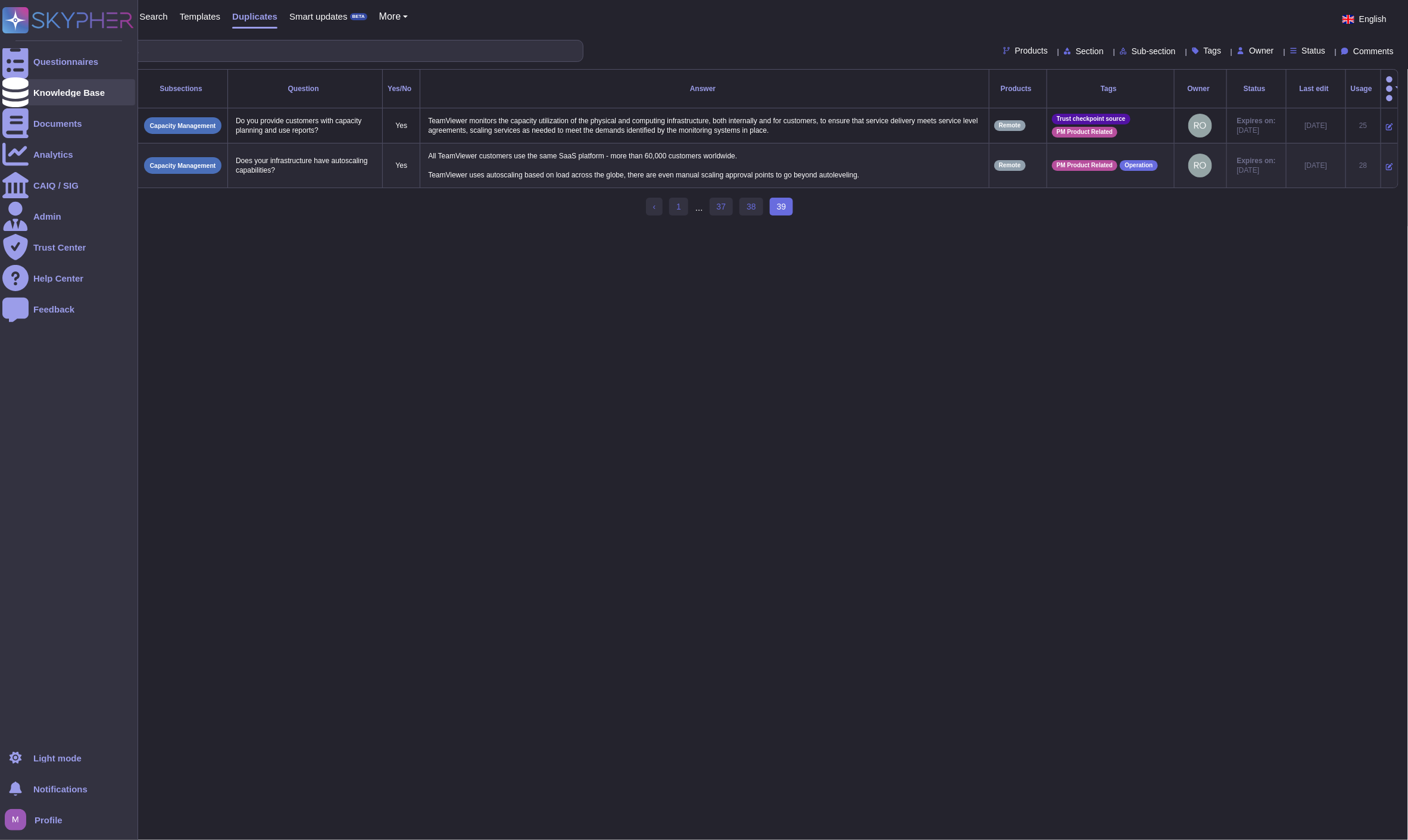
click at [30, 92] on div "Knowledge Base" at bounding box center [69, 93] width 132 height 26
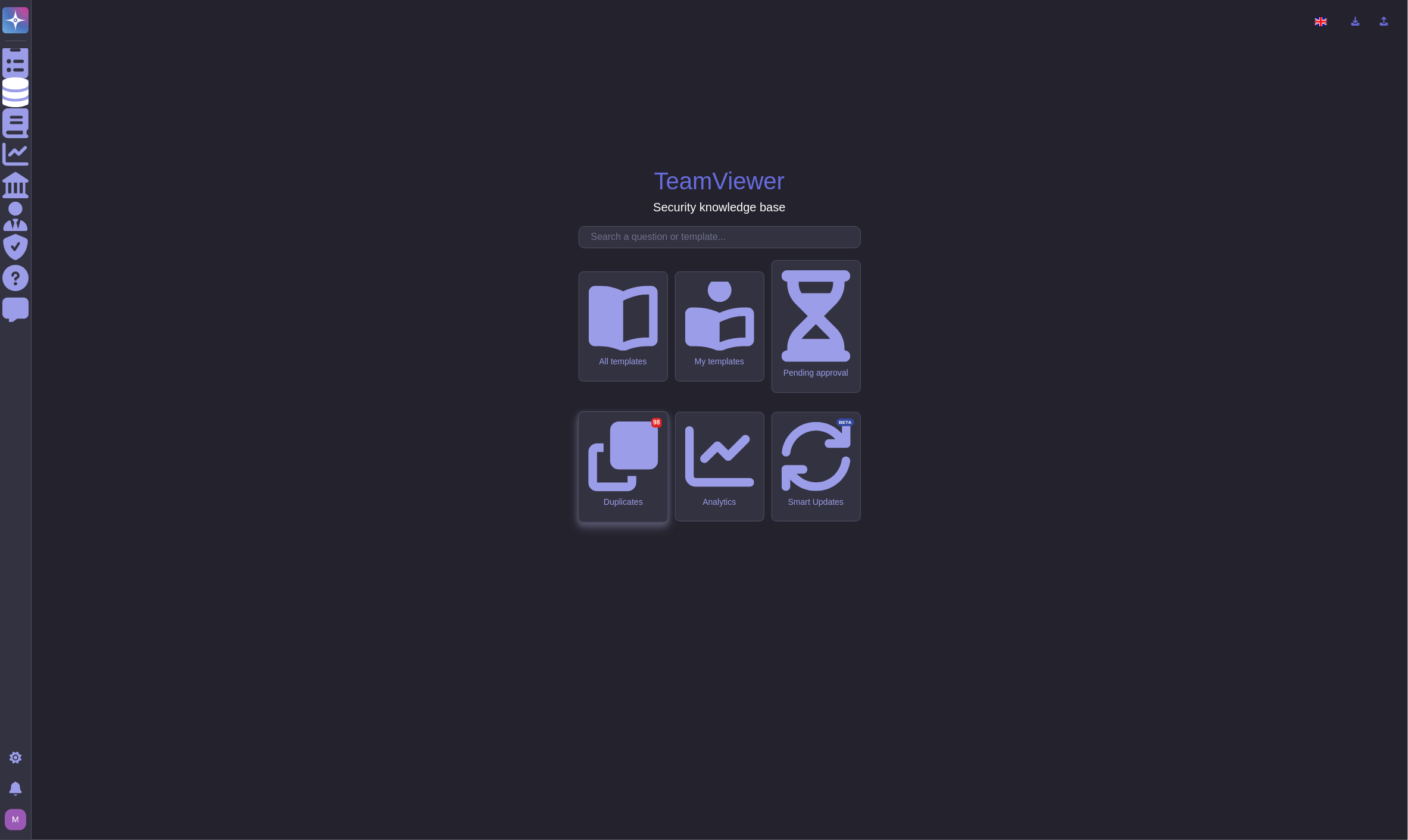
click at [646, 462] on div "Duplicates 98" at bounding box center [623, 466] width 88 height 110
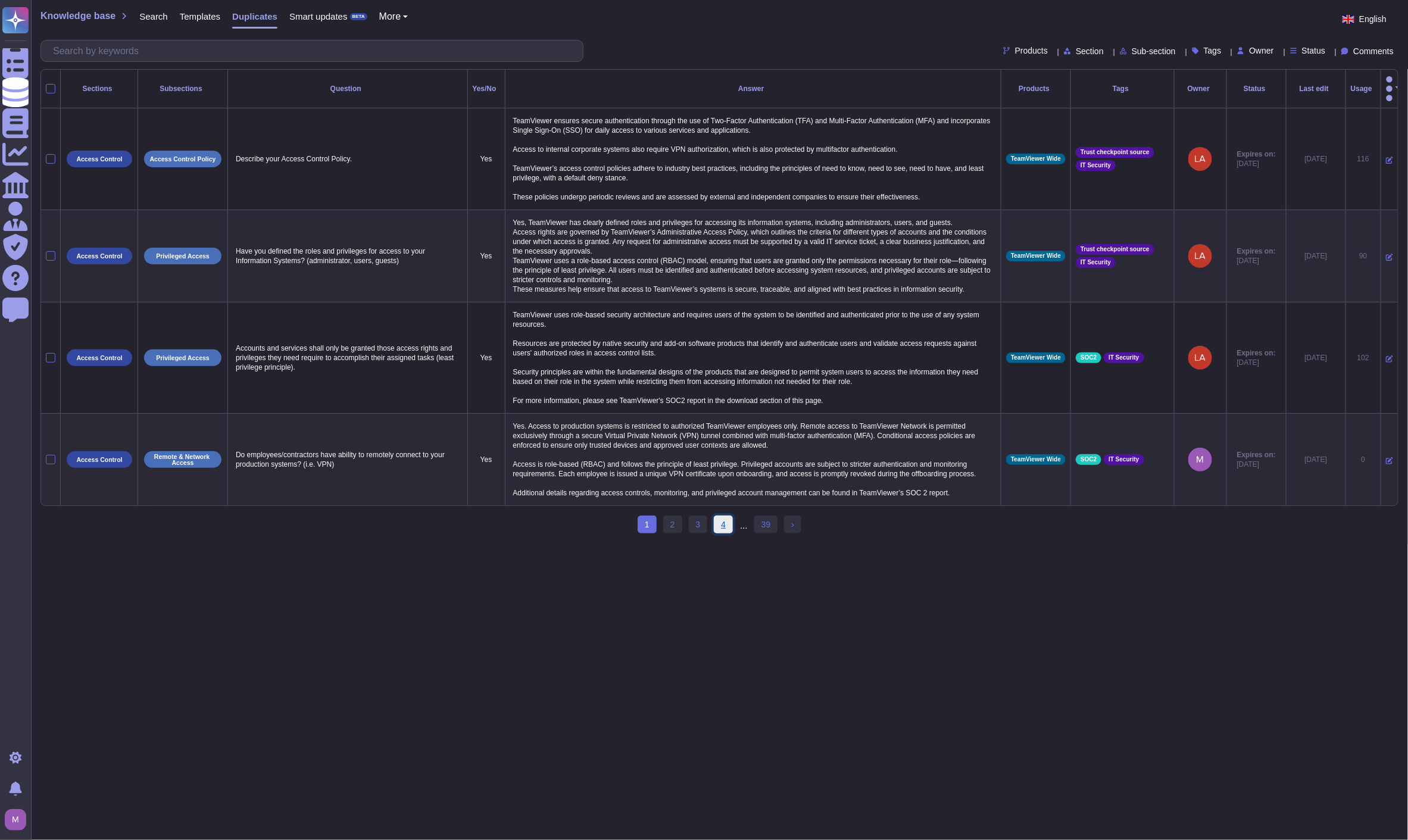
click at [723, 520] on link "4" at bounding box center [723, 525] width 19 height 18
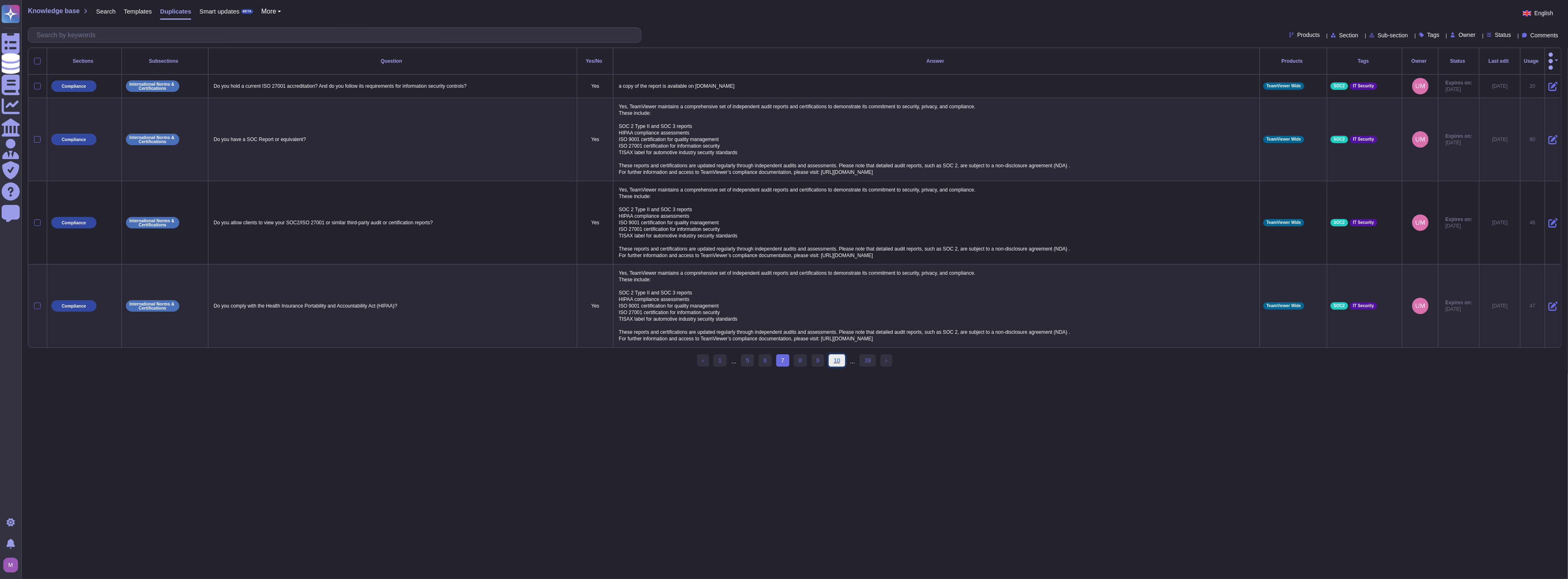
click at [835, 360] on link "10" at bounding box center [836, 360] width 16 height 12
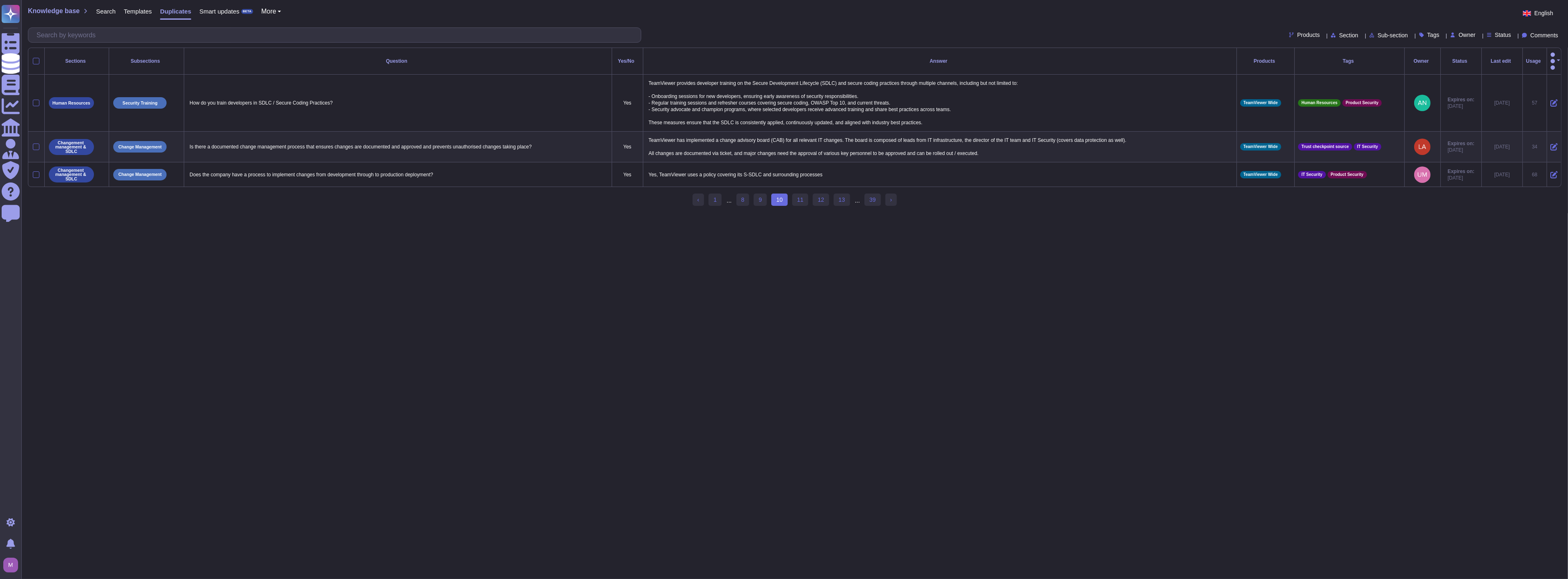
click at [811, 213] on html "Questionnaires Knowledge Base Documents Analytics CAIQ / SIG Admin Trust Center…" at bounding box center [784, 106] width 1568 height 213
click at [801, 195] on link "11" at bounding box center [800, 199] width 16 height 12
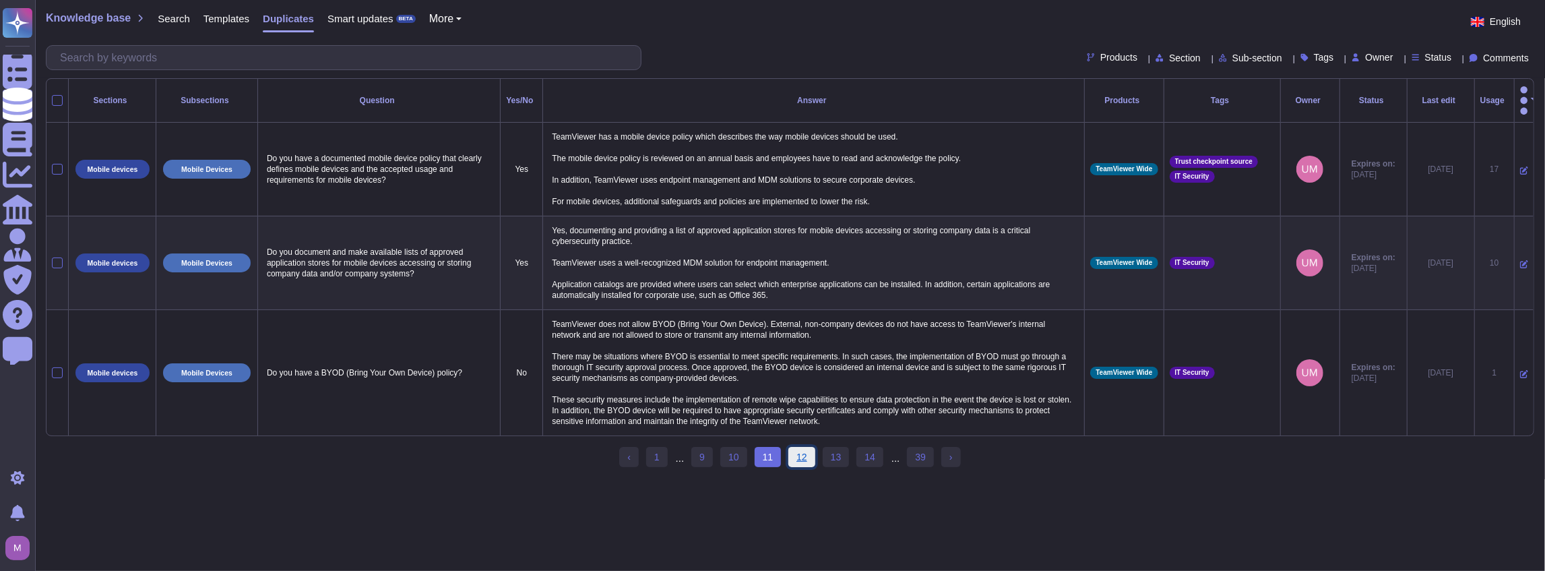
click at [798, 447] on link "12" at bounding box center [802, 457] width 27 height 20
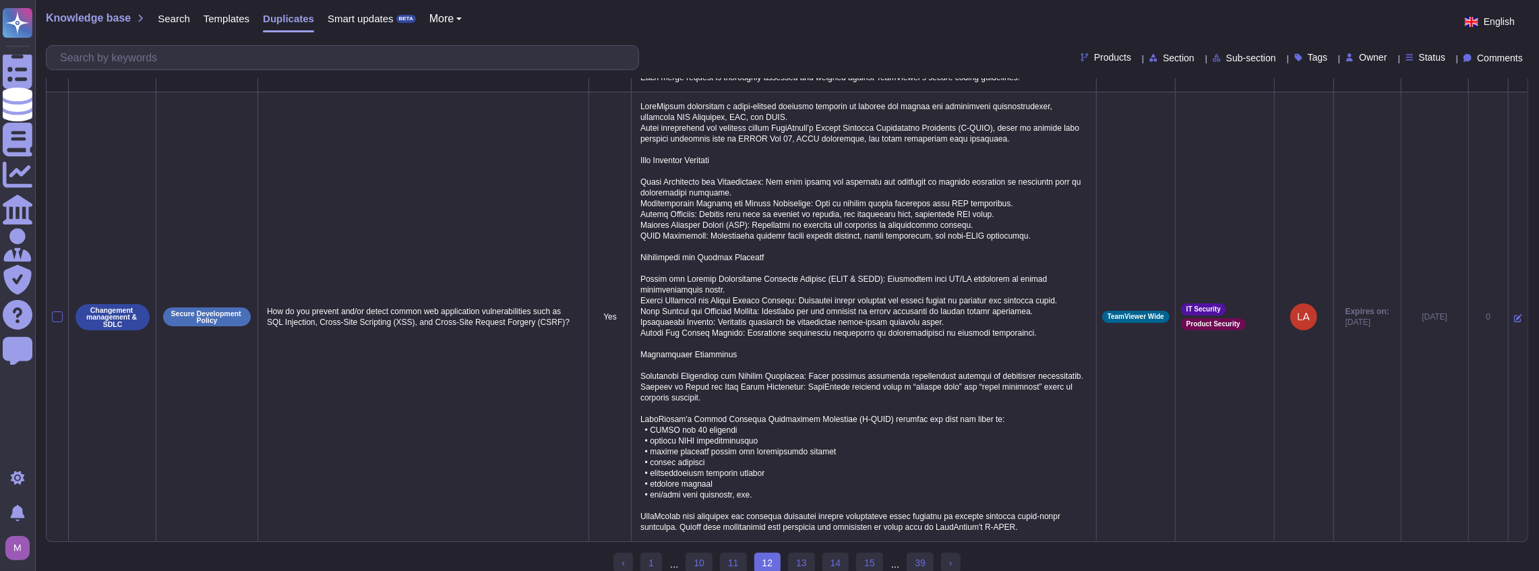
scroll to position [116, 0]
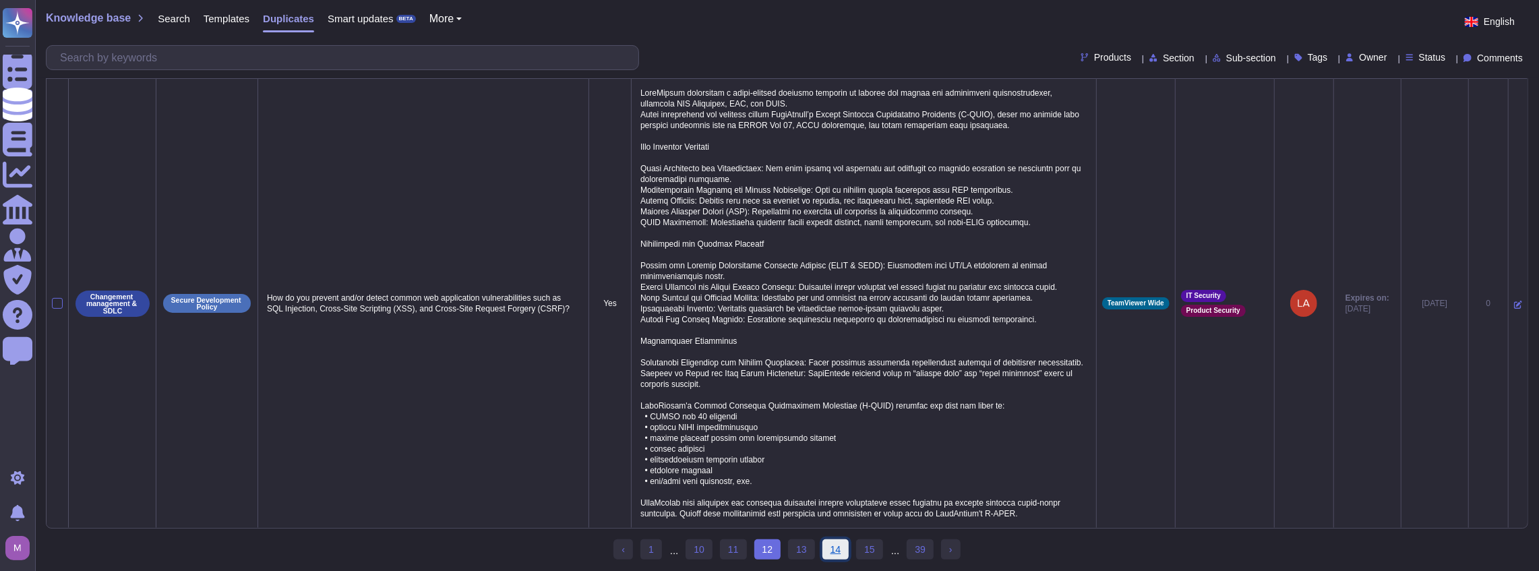
click at [829, 550] on link "14" at bounding box center [835, 549] width 27 height 20
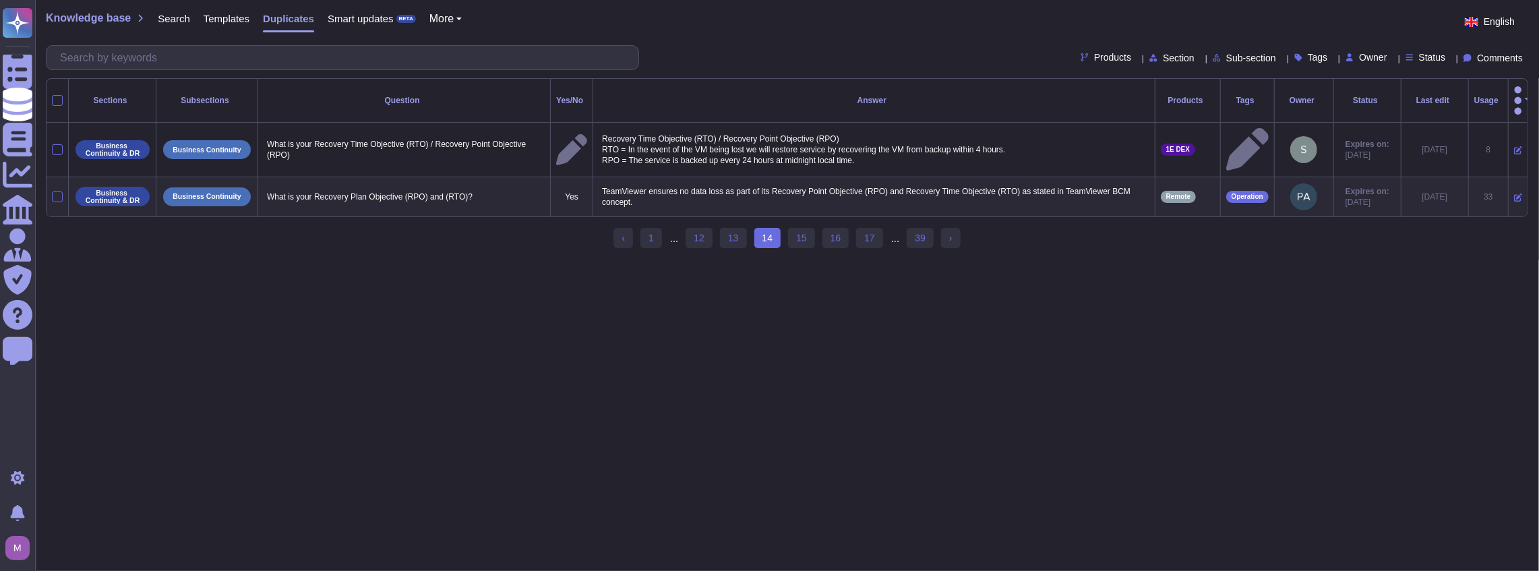
scroll to position [0, 0]
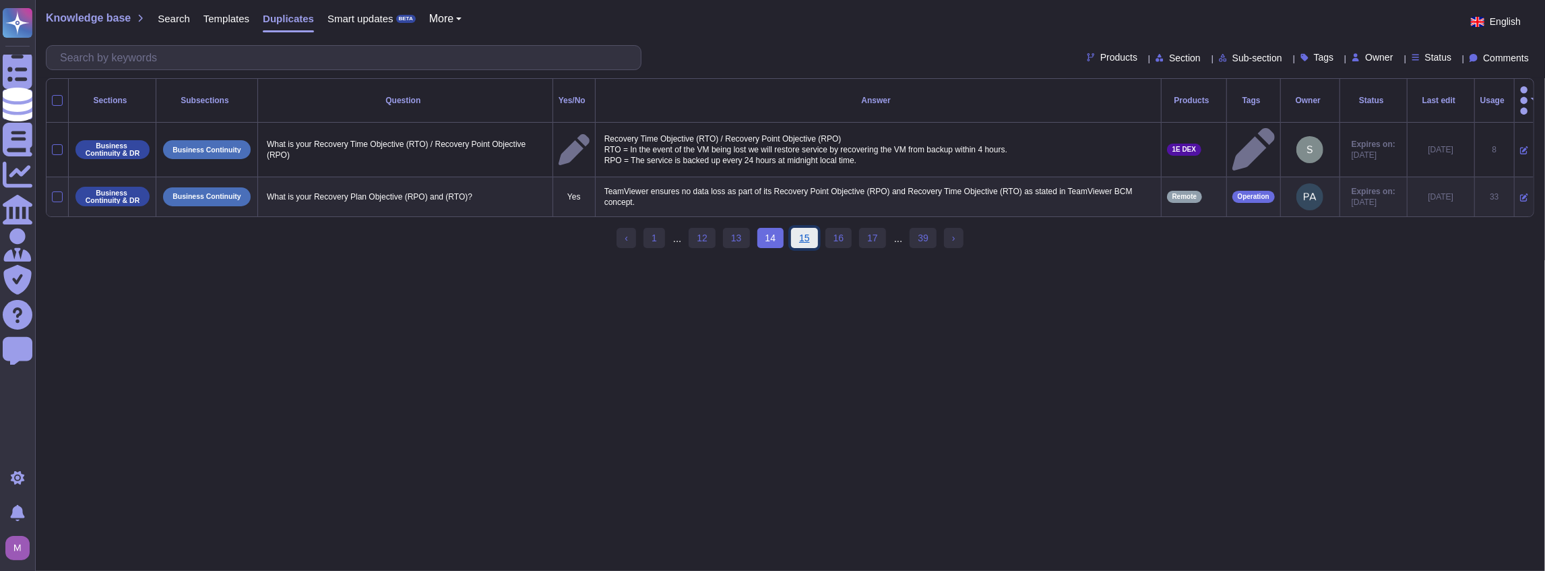
click at [811, 228] on link "15" at bounding box center [804, 238] width 27 height 20
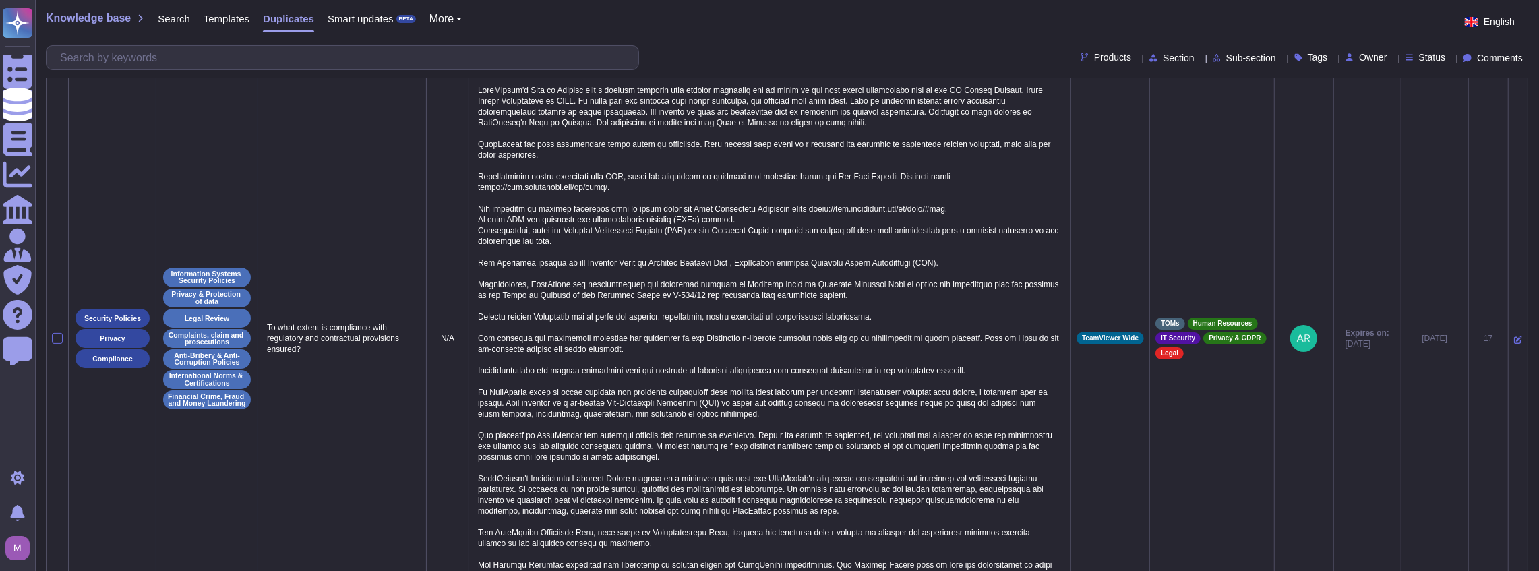
scroll to position [170, 0]
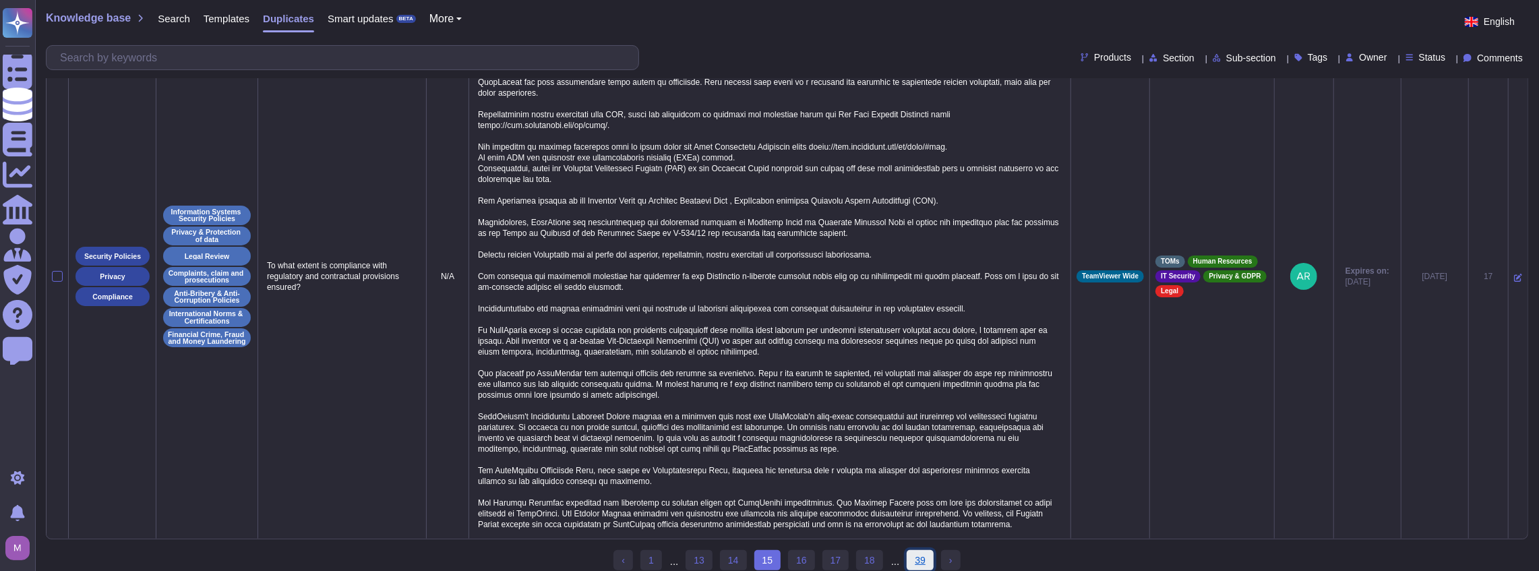
click at [913, 551] on link "39" at bounding box center [920, 560] width 27 height 20
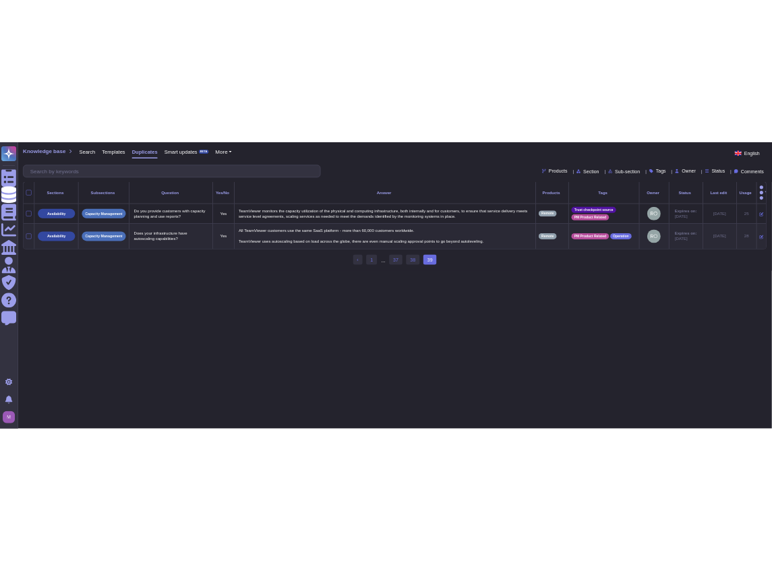
scroll to position [0, 0]
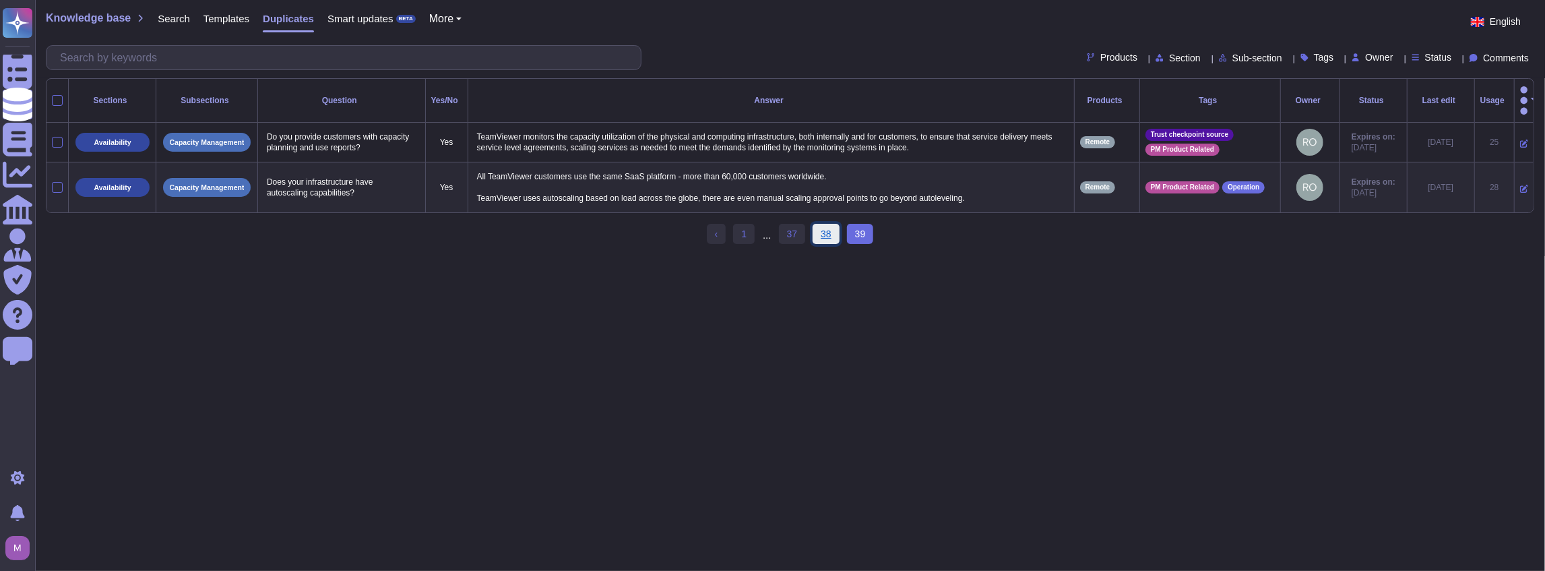
click at [828, 228] on link "38" at bounding box center [826, 234] width 27 height 20
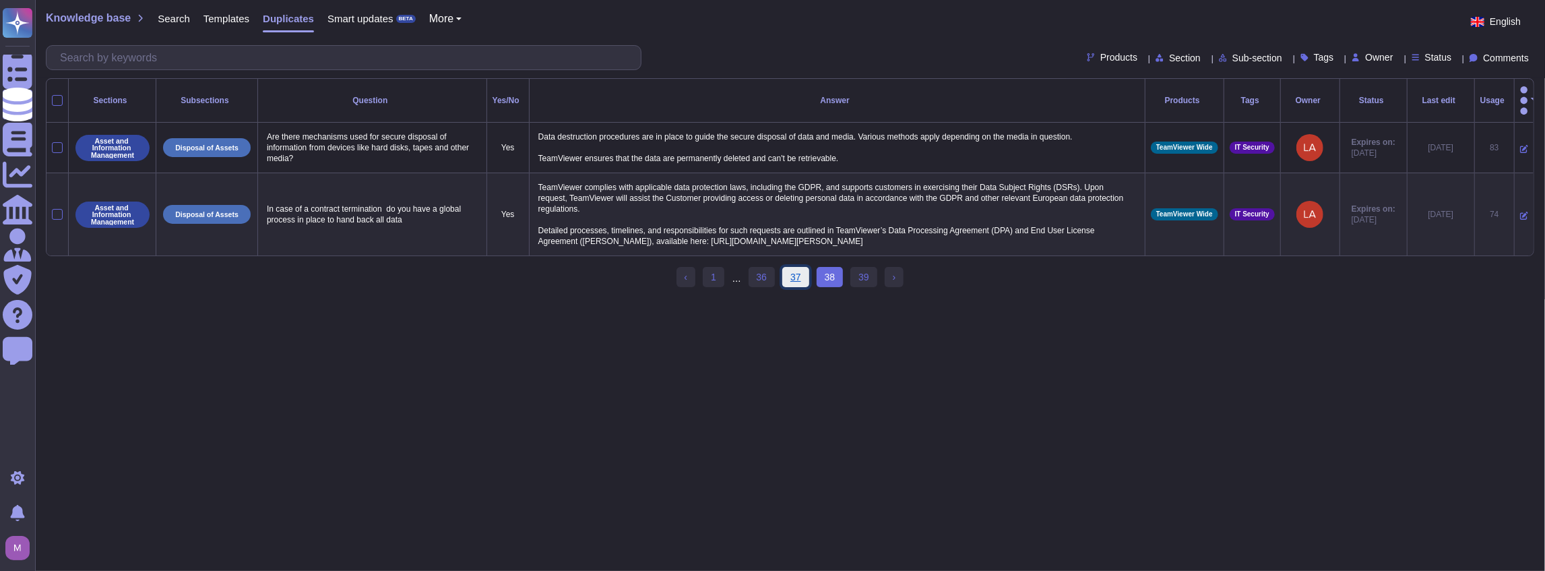
click at [804, 270] on link "37" at bounding box center [796, 277] width 27 height 20
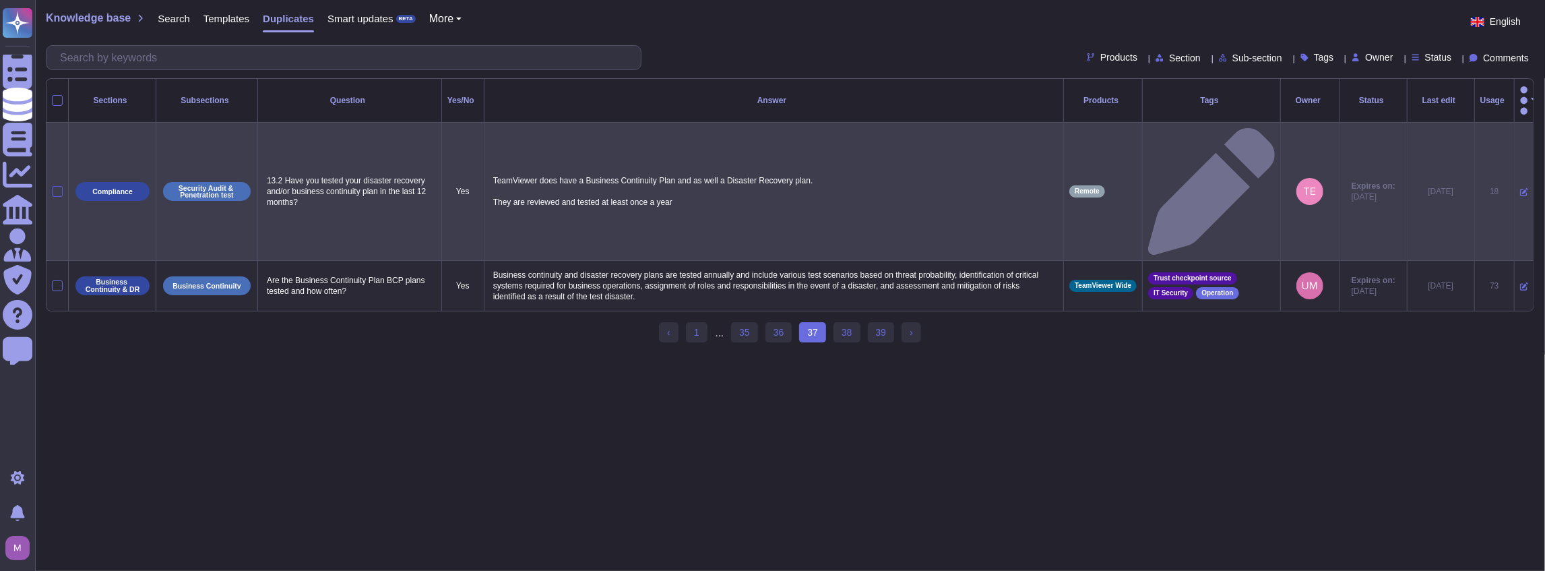
click at [58, 186] on div at bounding box center [57, 191] width 11 height 11
click at [0, 0] on input "checkbox" at bounding box center [0, 0] width 0 height 0
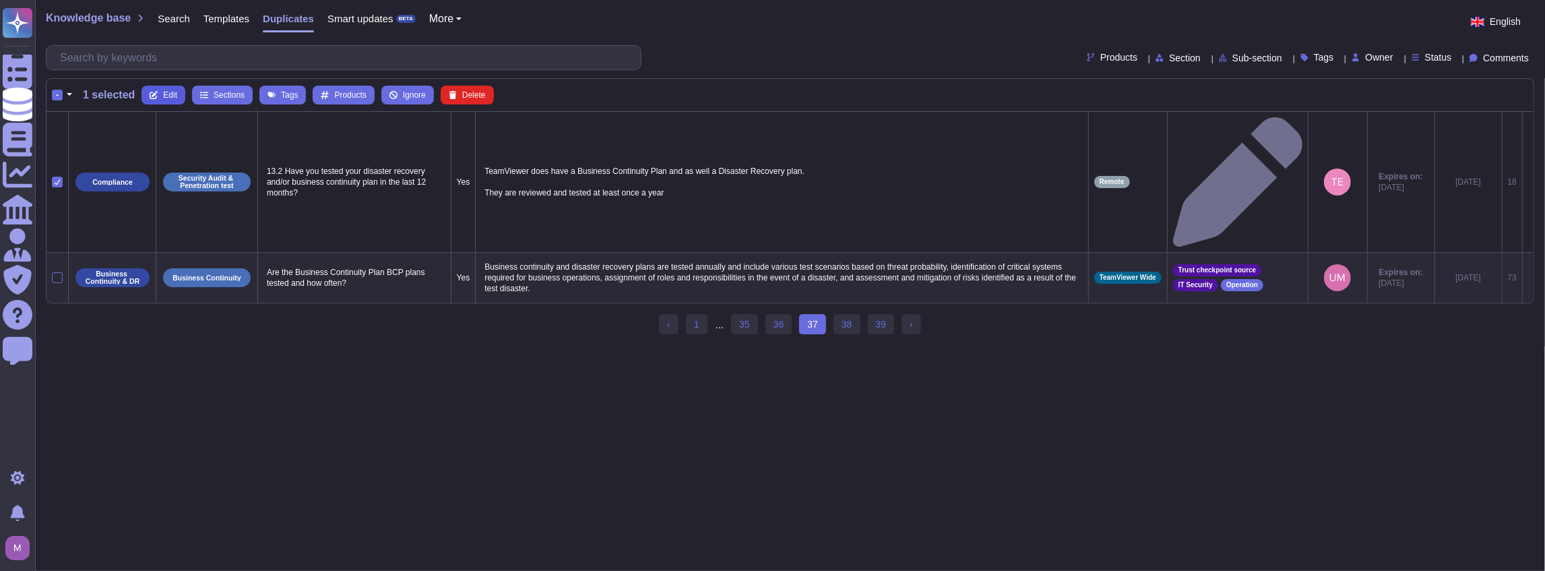
click at [153, 97] on icon at bounding box center [154, 95] width 8 height 8
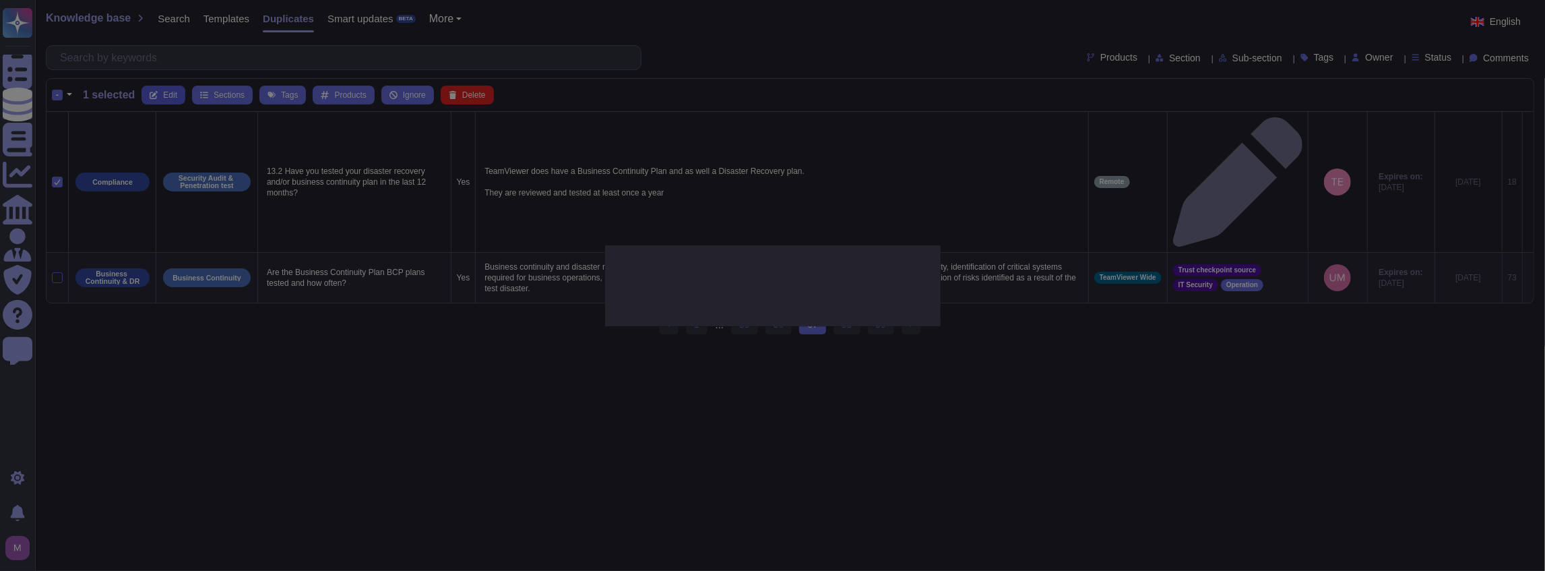
type textarea "13.2 Have you tested your disaster recovery and/or business continuity plan in …"
type textarea "TeamViewer does have a Business Continuity Plan and as well a Disaster Recovery…"
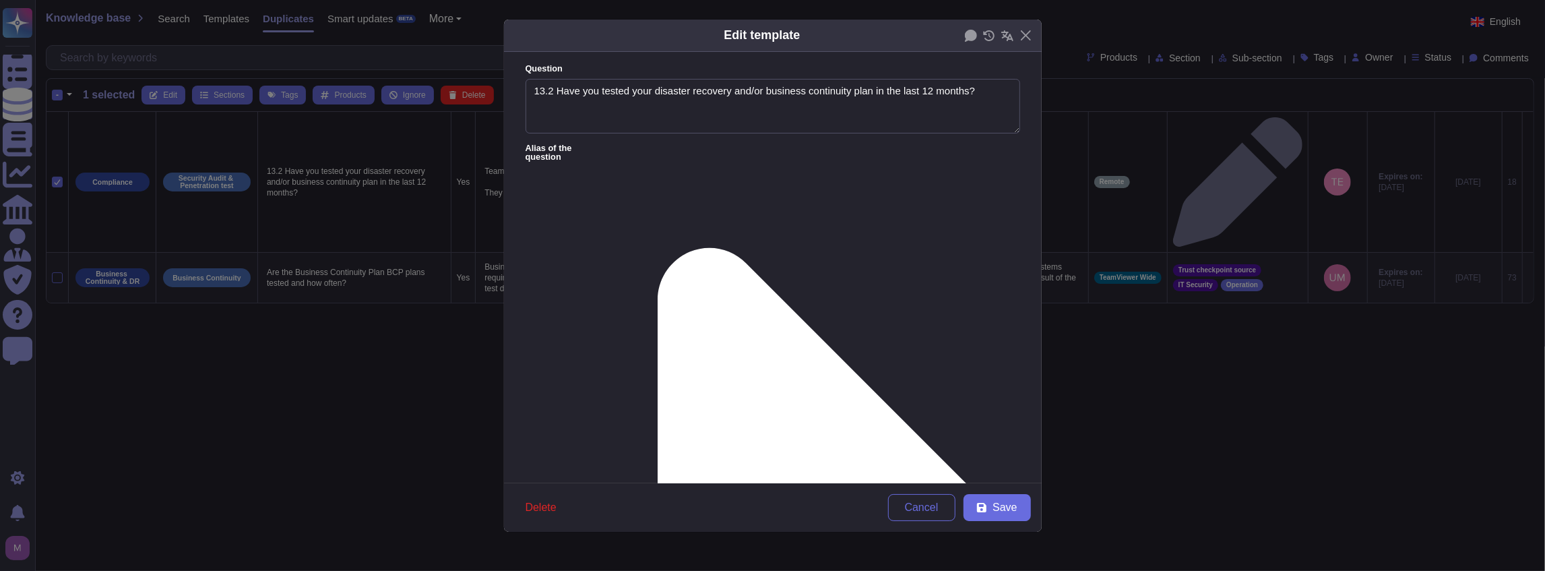
type textarea "13.2 Have you tested your disaster recovery and/or business continuity plan in …"
type textarea "TeamViewer does have a Business Continuity Plan and as well a Disaster Recovery…"
drag, startPoint x: 556, startPoint y: 93, endPoint x: 516, endPoint y: 90, distance: 39.9
click at [517, 90] on form "Question 13.2 Have you tested your disaster recovery and/or business continuity…" at bounding box center [773, 267] width 538 height 431
click at [1006, 504] on span "Save" at bounding box center [1005, 507] width 24 height 11
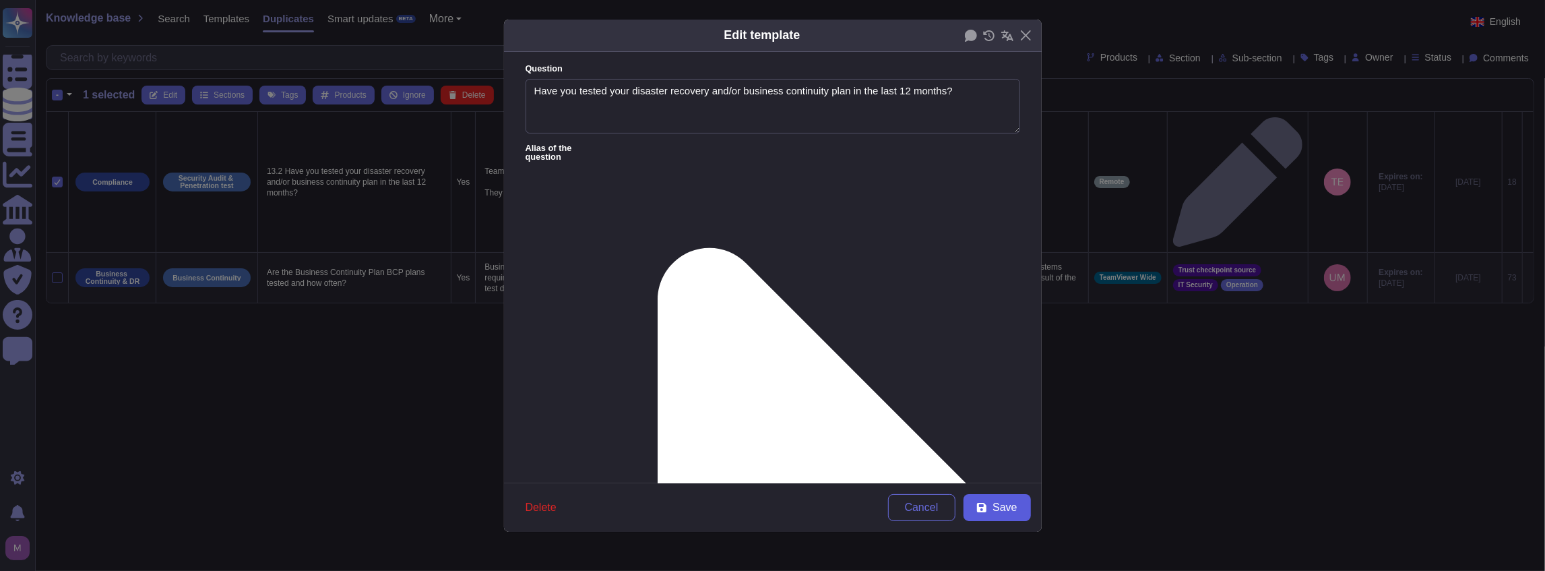
type textarea "13.2 Have you tested your disaster recovery and/or business continuity plan in …"
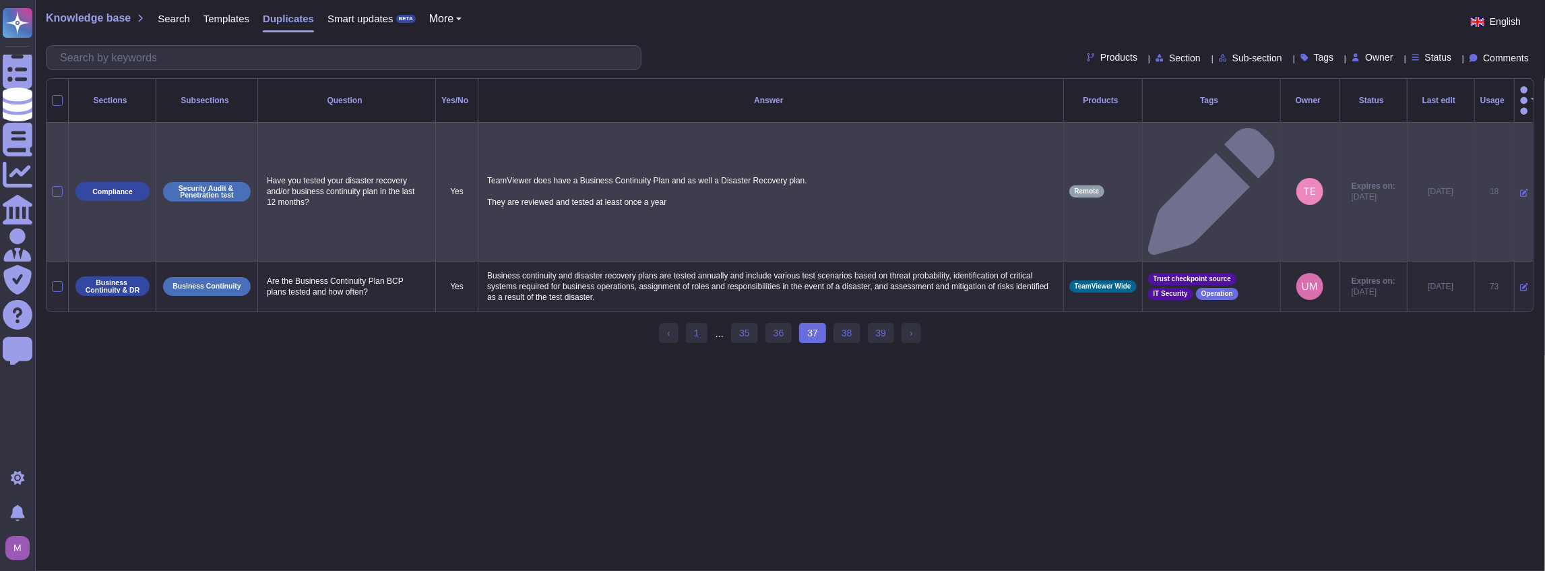
drag, startPoint x: 332, startPoint y: 143, endPoint x: 271, endPoint y: 117, distance: 66.1
click at [271, 172] on p "Have you tested your disaster recovery and/or business continuity plan in the l…" at bounding box center [347, 191] width 166 height 39
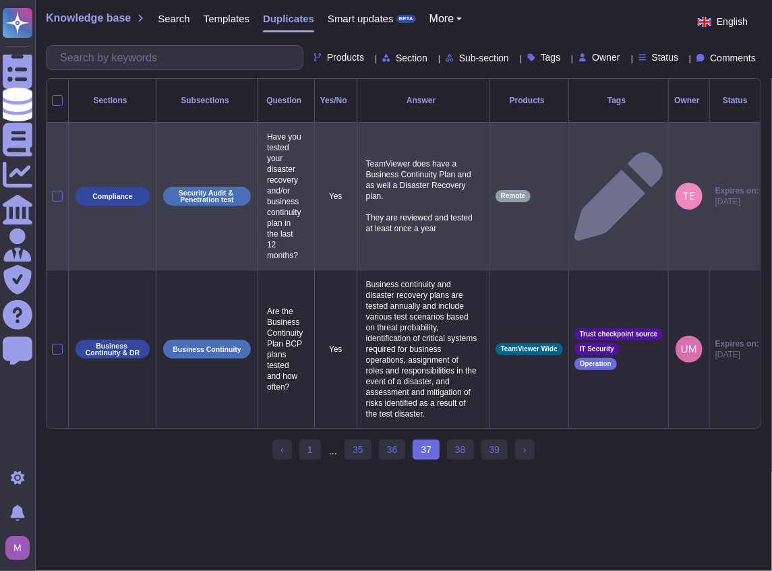
click at [299, 231] on p "Have you tested your disaster recovery and/or business continuity plan in the l…" at bounding box center [286, 196] width 45 height 136
drag, startPoint x: 298, startPoint y: 245, endPoint x: 266, endPoint y: 116, distance: 133.4
click at [266, 128] on p "Have you tested your disaster recovery and/or business continuity plan in the l…" at bounding box center [286, 196] width 45 height 136
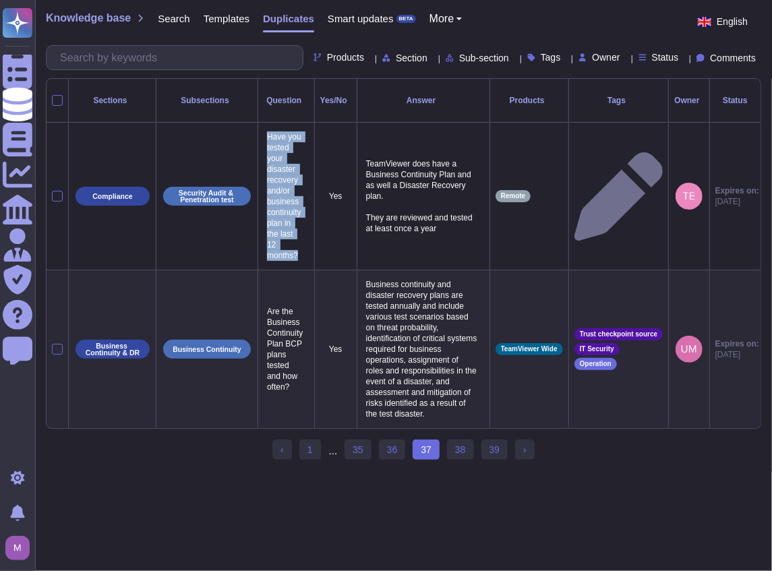
copy p "Have you tested your disaster recovery and/or business continuity plan in the l…"
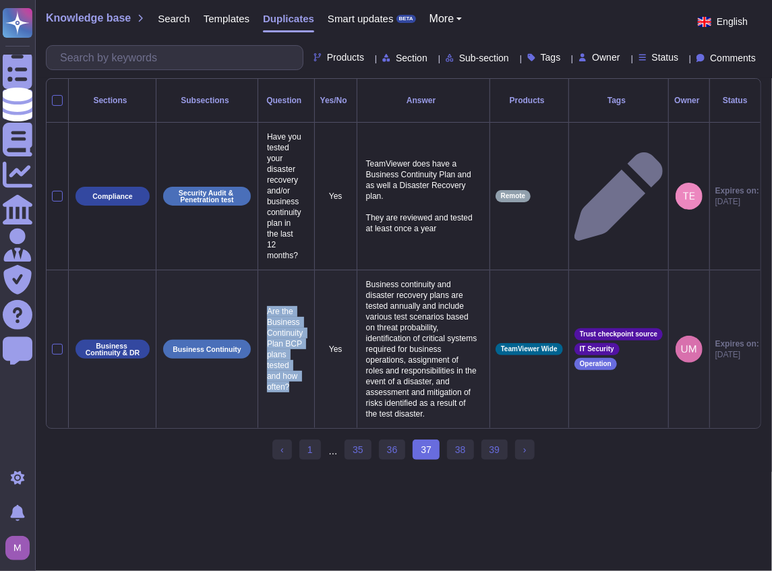
drag, startPoint x: 292, startPoint y: 371, endPoint x: 268, endPoint y: 294, distance: 80.4
click at [268, 303] on p "Are the Business Continuity Plan BCP plans tested and how often?" at bounding box center [286, 349] width 45 height 93
copy p "Are the Business Continuity Plan BCP plans tested and how often?"
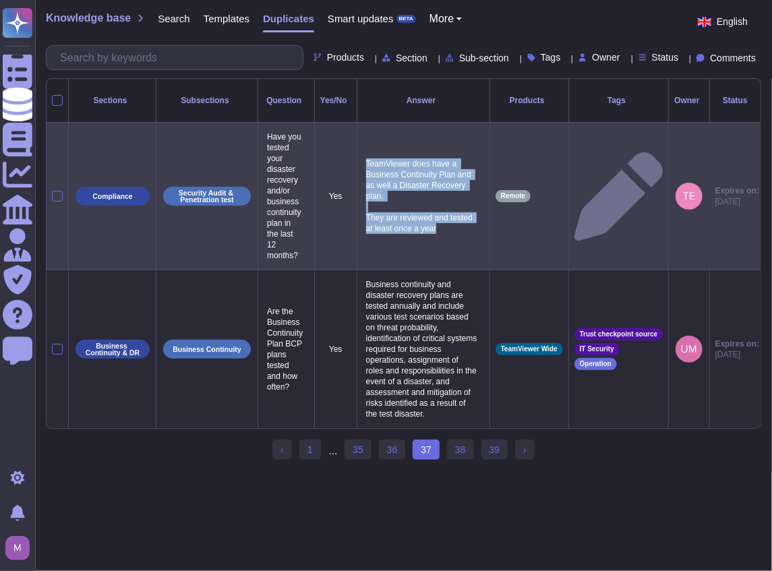
drag, startPoint x: 453, startPoint y: 217, endPoint x: 372, endPoint y: 149, distance: 105.7
click at [370, 149] on td "TeamViewer does have a Business Continuity Plan and as well a Disaster Recovery…" at bounding box center [423, 197] width 133 height 148
copy p "TeamViewer does have a Business Continuity Plan and as well a Disaster Recovery…"
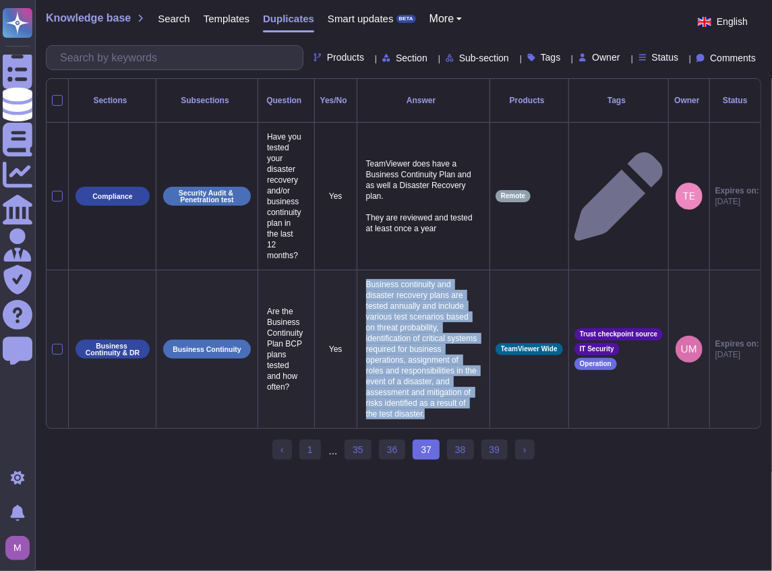
drag, startPoint x: 372, startPoint y: 266, endPoint x: 454, endPoint y: 392, distance: 150.5
click at [454, 392] on p "Business continuity and disaster recovery plans are tested annually and include…" at bounding box center [423, 349] width 121 height 147
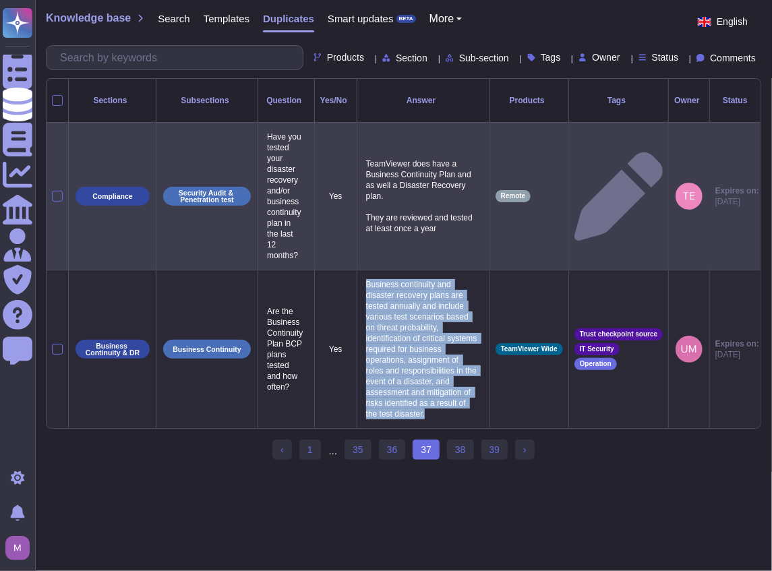
copy p "Business continuity and disaster recovery plans are tested annually and include…"
